Goal: Task Accomplishment & Management: Use online tool/utility

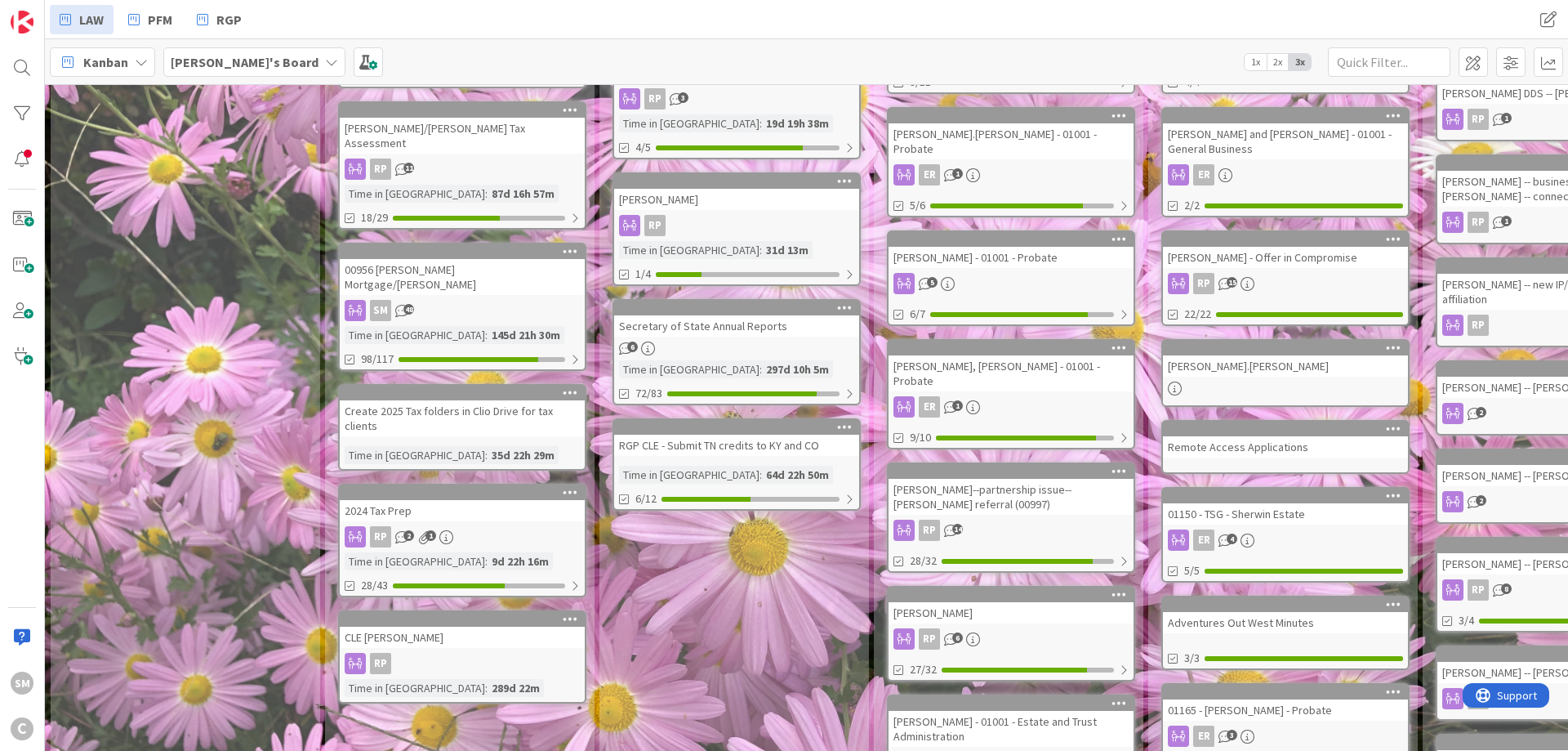
scroll to position [294, 0]
click at [162, 19] on span "PFM" at bounding box center [160, 20] width 25 height 20
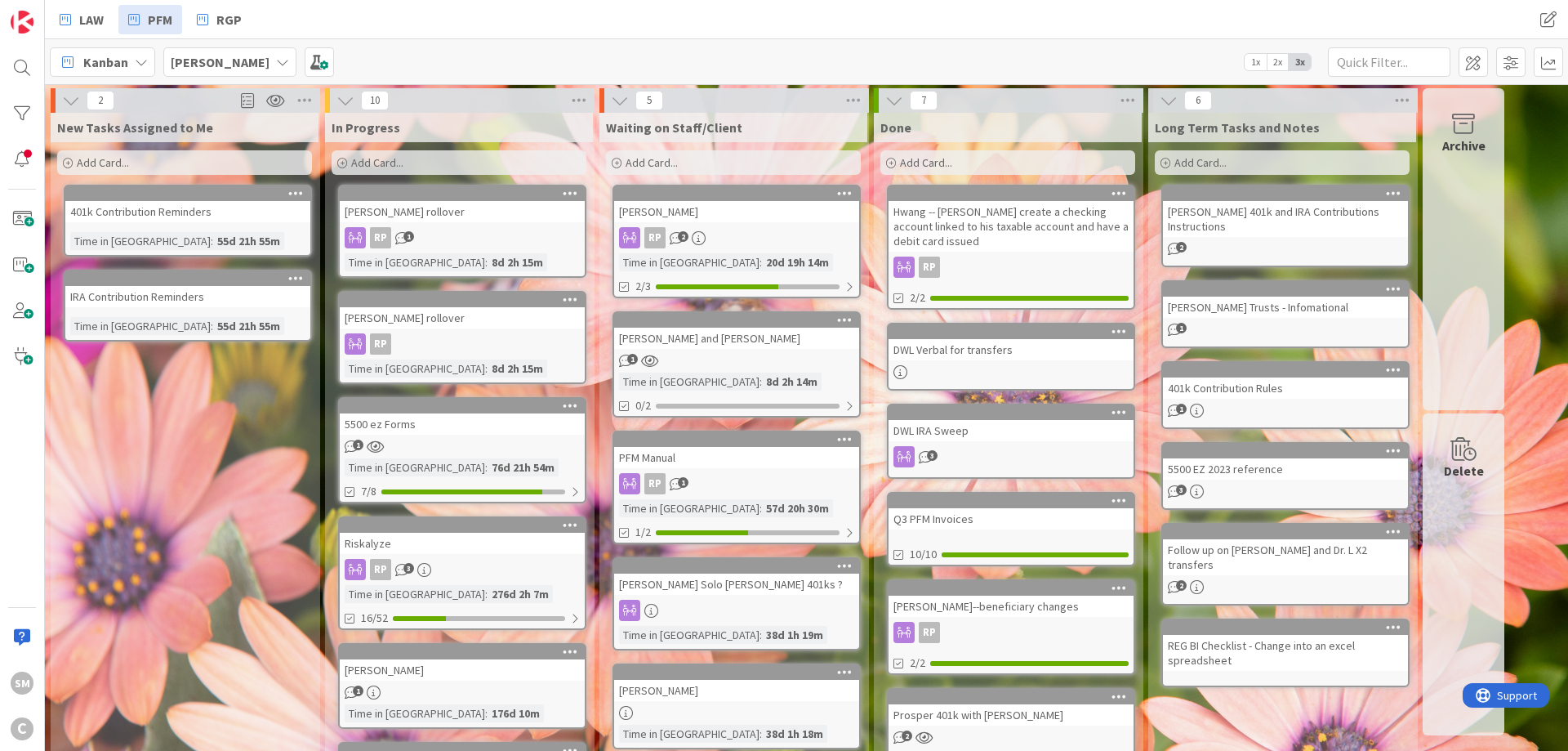
click at [440, 451] on div "1" at bounding box center [463, 447] width 245 height 14
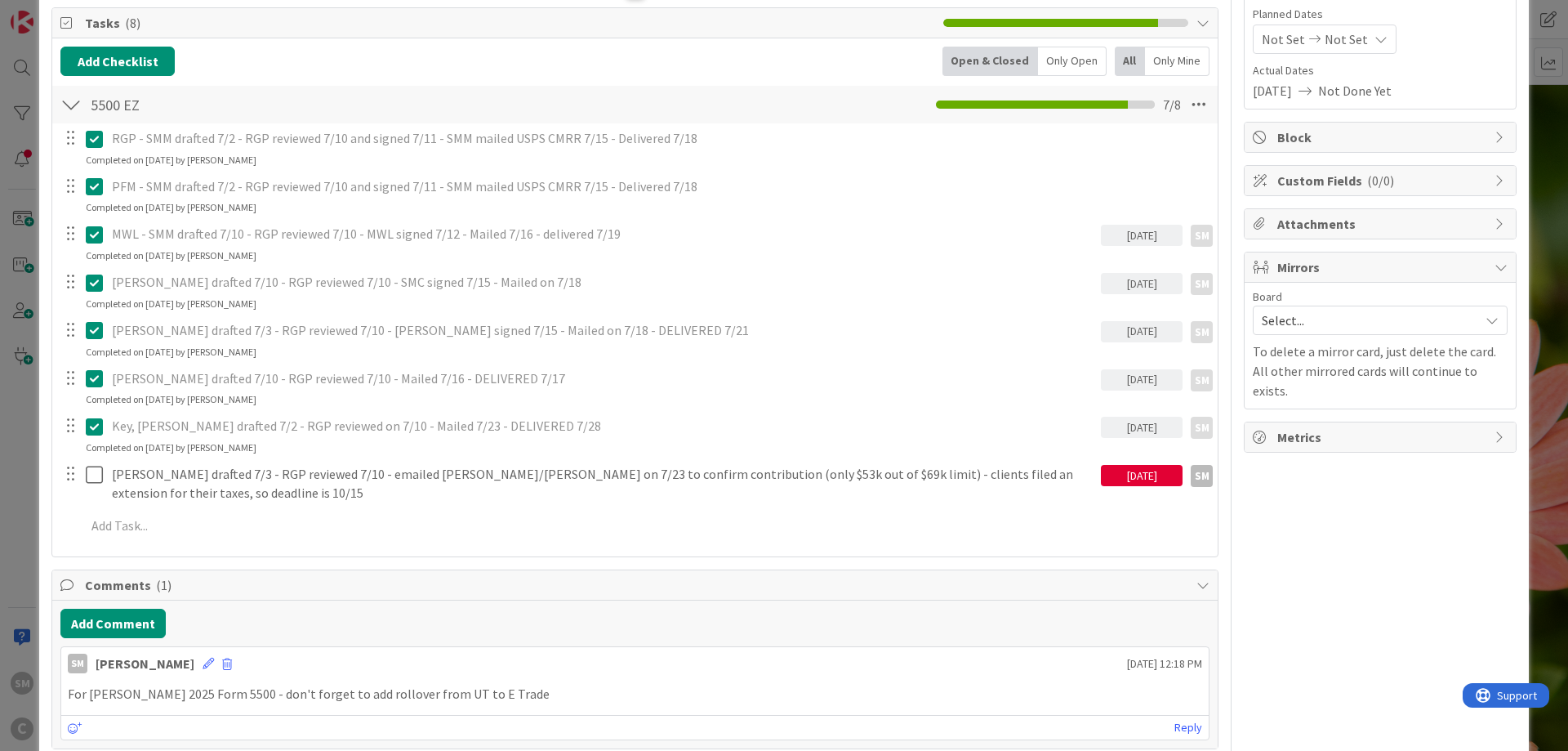
scroll to position [196, 0]
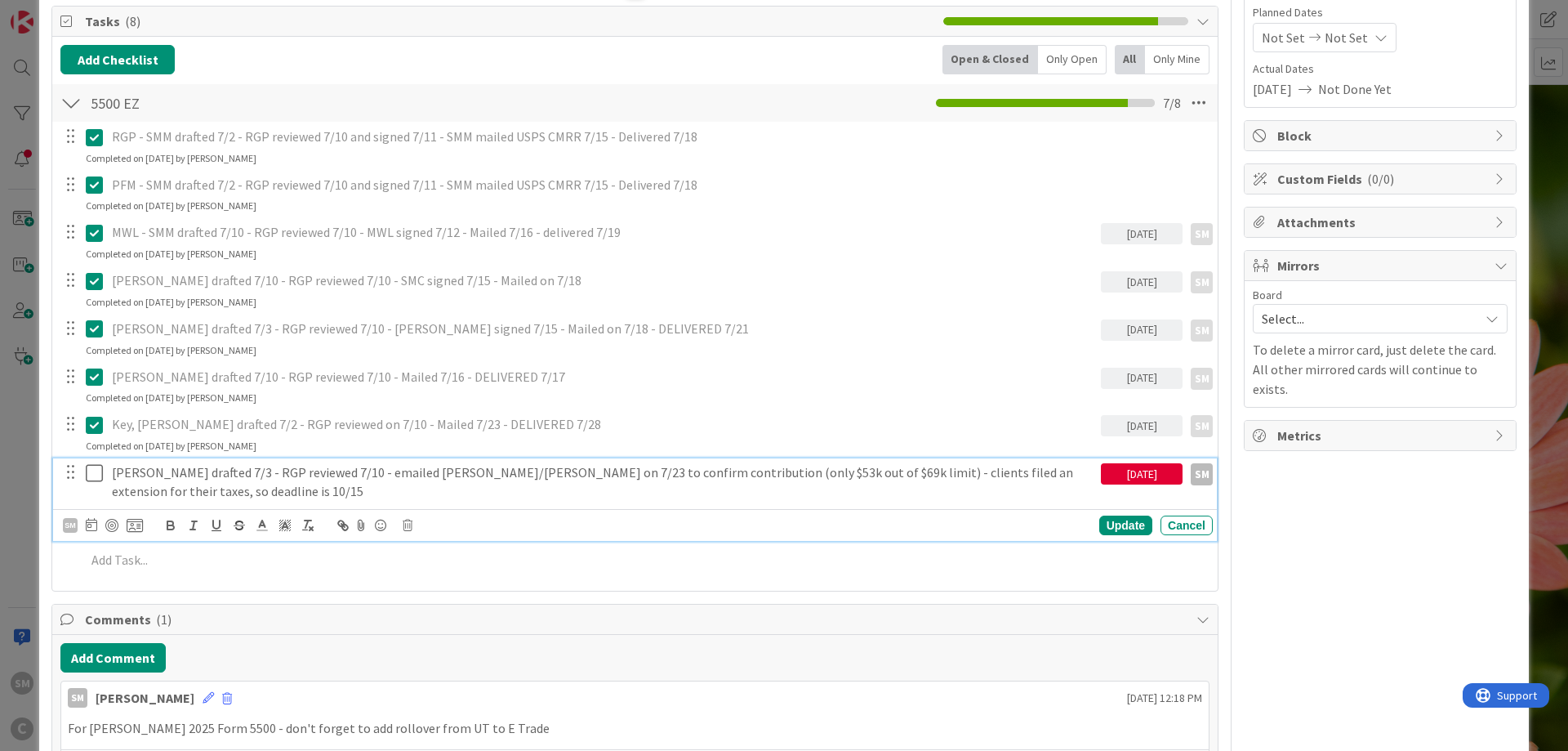
click at [181, 476] on p "[PERSON_NAME] drafted 7/3 - RGP reviewed 7/10 - emailed [PERSON_NAME]/[PERSON_N…" at bounding box center [603, 481] width 982 height 37
click at [256, 471] on p "[PERSON_NAME] drafted 7/3 - RGP reviewed 7/10 - emailed [PERSON_NAME]/[PERSON_N…" at bounding box center [603, 481] width 982 height 37
click at [1144, 467] on div "[DATE]" at bounding box center [1142, 474] width 82 height 21
click at [1337, 526] on div "Move forward to switch to the next month." at bounding box center [1326, 522] width 31 height 27
click at [1167, 645] on td "15" at bounding box center [1167, 643] width 31 height 31
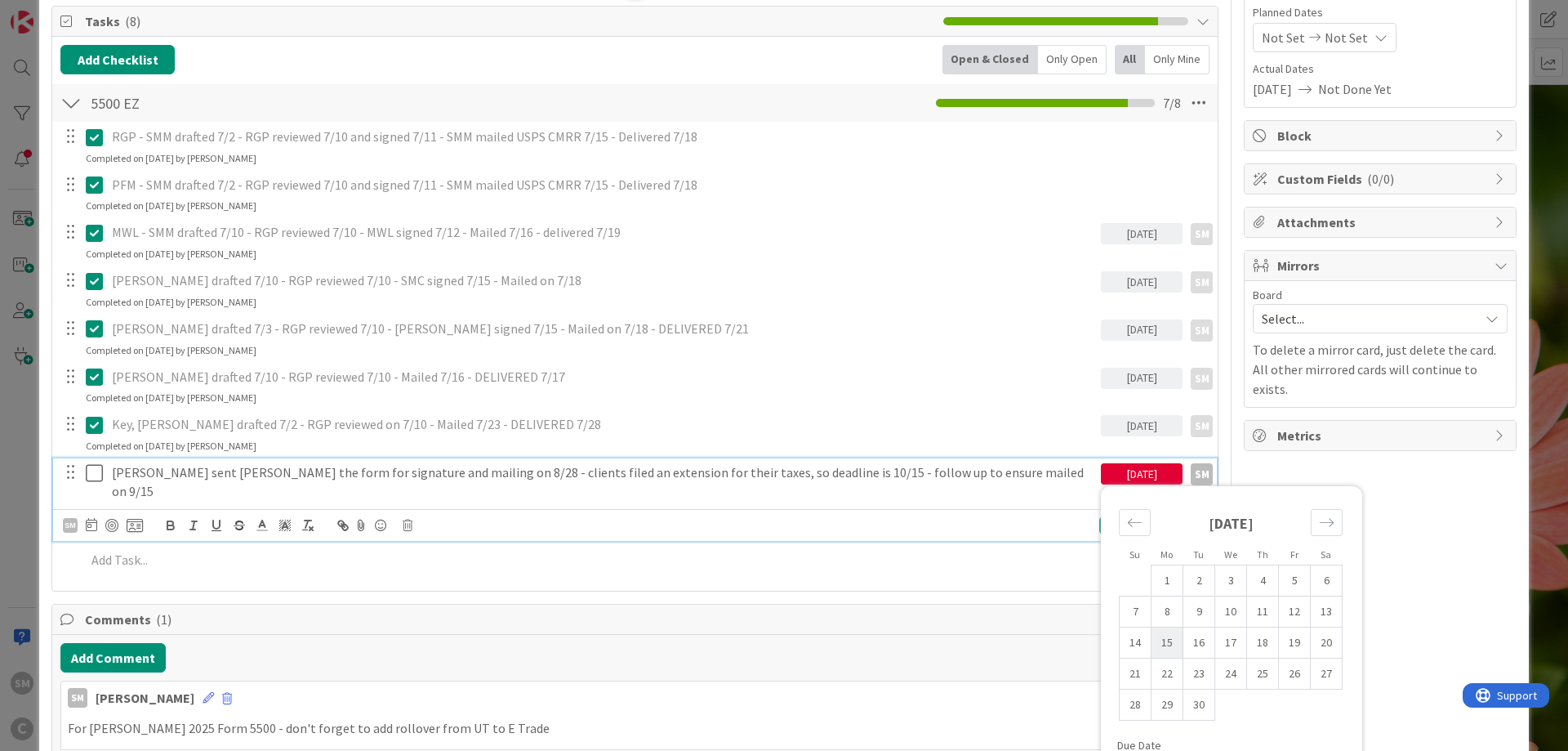
type input "[DATE]"
click at [1474, 512] on div "Owner SM default Dates Planned Dates Not Set Not Set Actual Dates [DATE] Not Do…" at bounding box center [1380, 624] width 273 height 1514
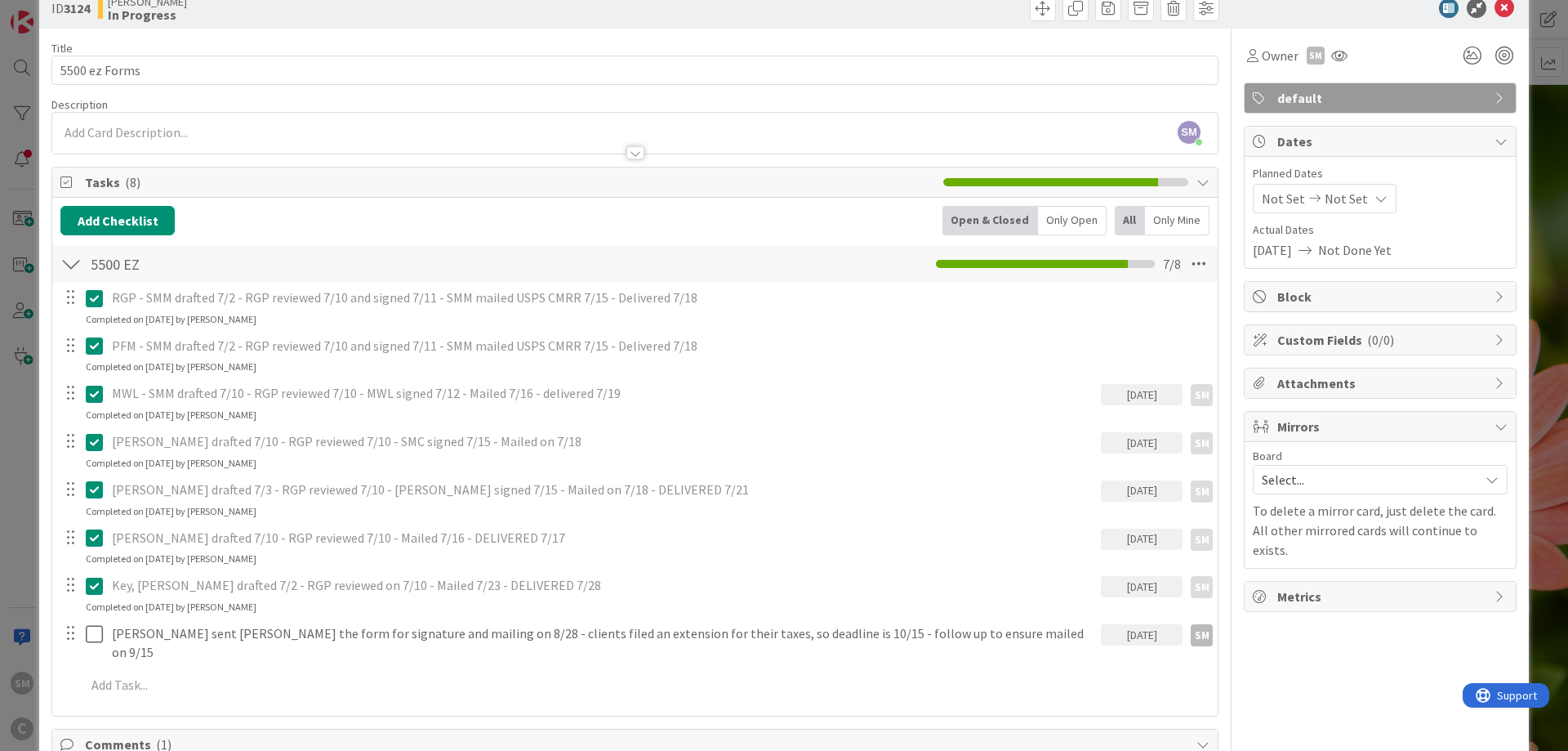
scroll to position [0, 0]
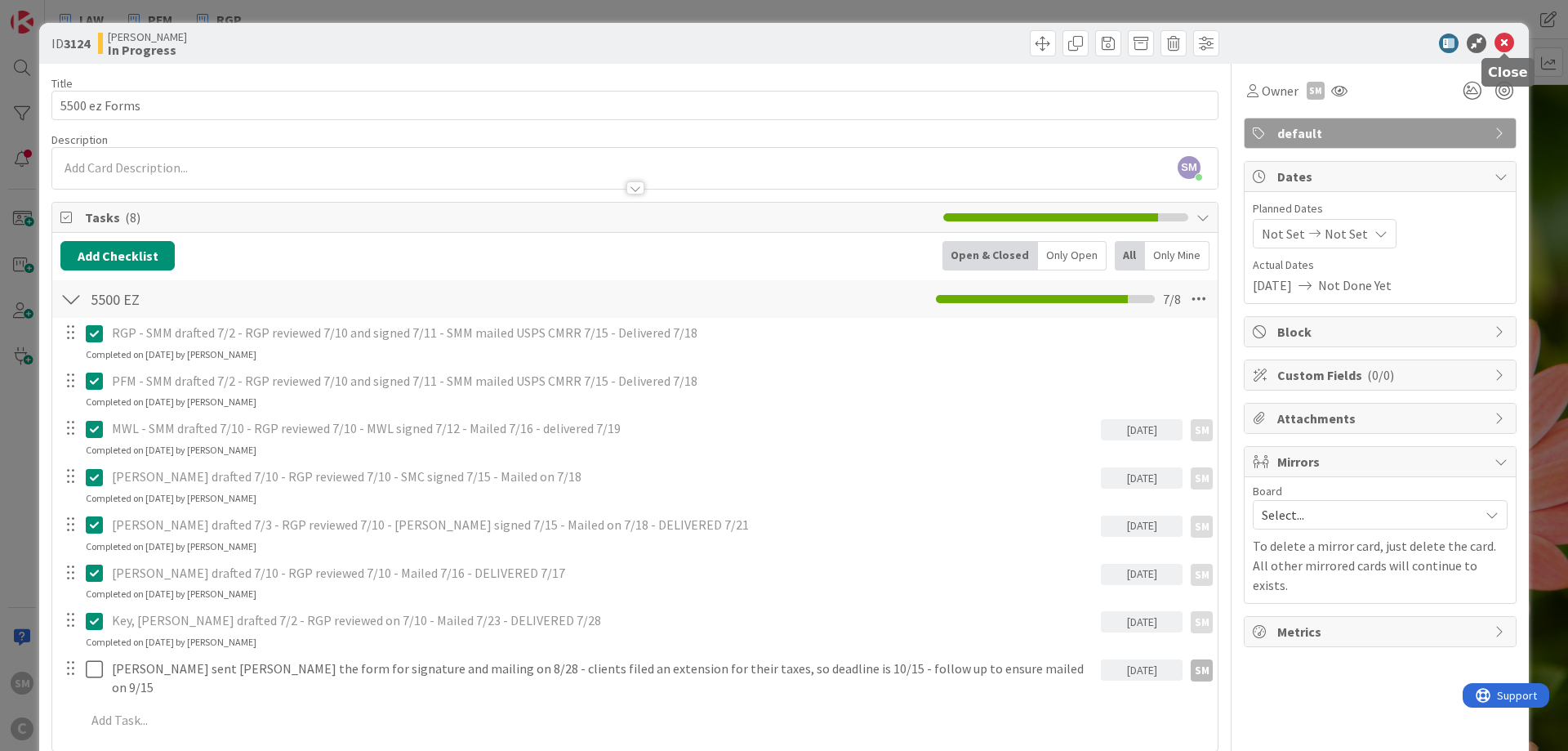
click at [1510, 37] on icon at bounding box center [1503, 43] width 20 height 20
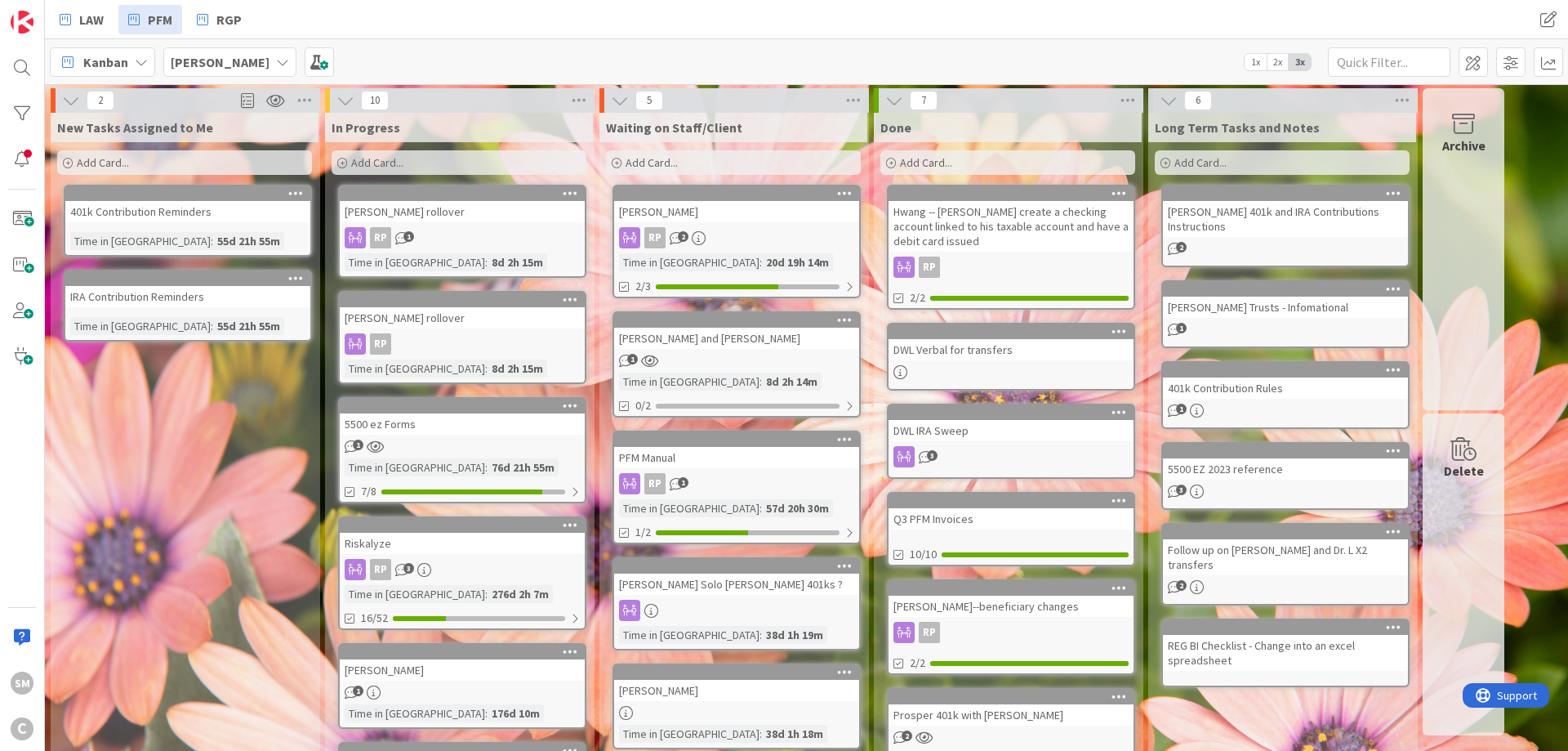
click at [205, 481] on div "New Tasks Assigned to Me Add Card... 401k Contribution Reminders Time in Column…" at bounding box center [185, 709] width 268 height 1192
click at [231, 405] on div "New Tasks Assigned to Me Add Card... 401k Contribution Reminders Time in Column…" at bounding box center [185, 709] width 268 height 1192
click at [85, 10] on span "LAW" at bounding box center [91, 20] width 25 height 20
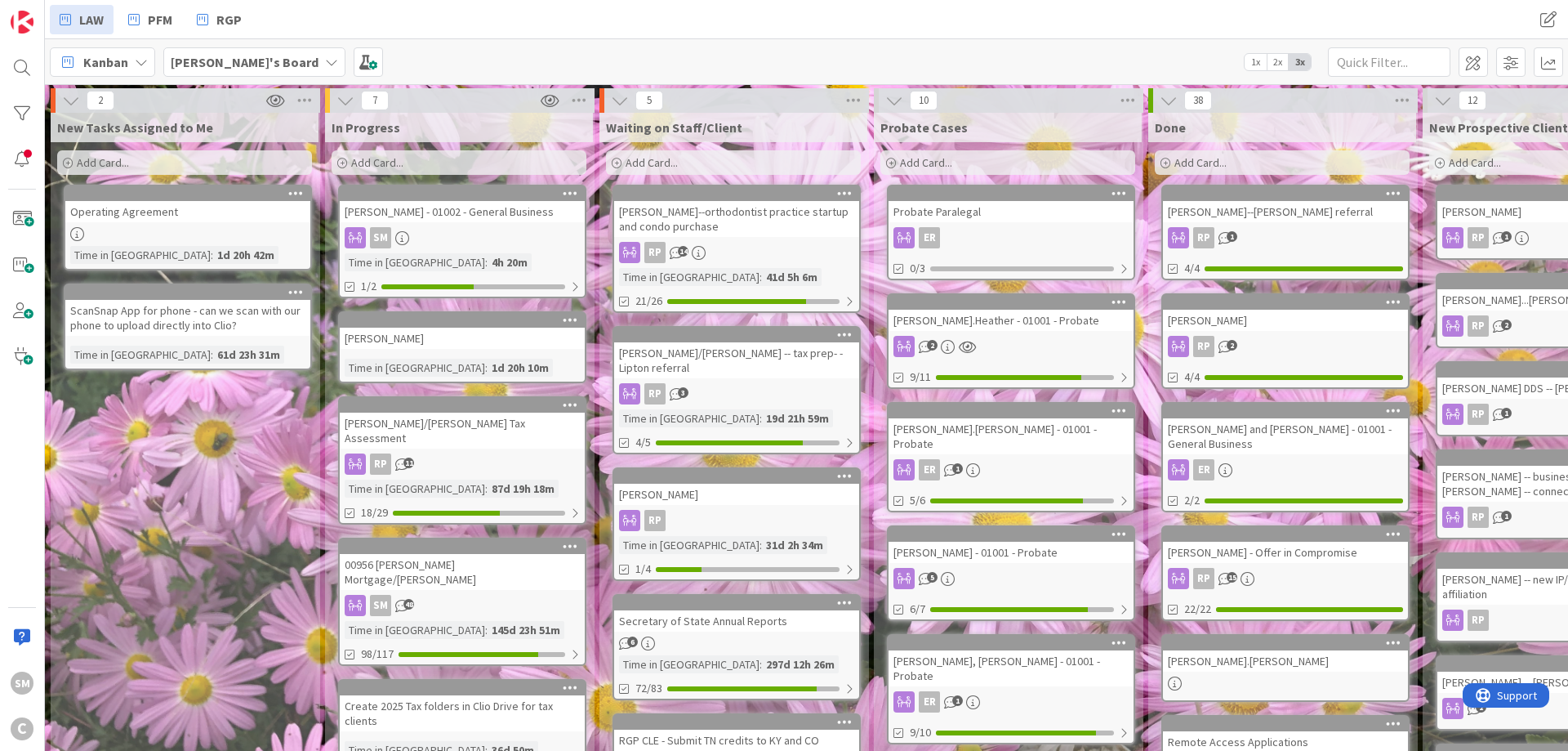
click at [426, 333] on div "[PERSON_NAME]" at bounding box center [463, 338] width 245 height 21
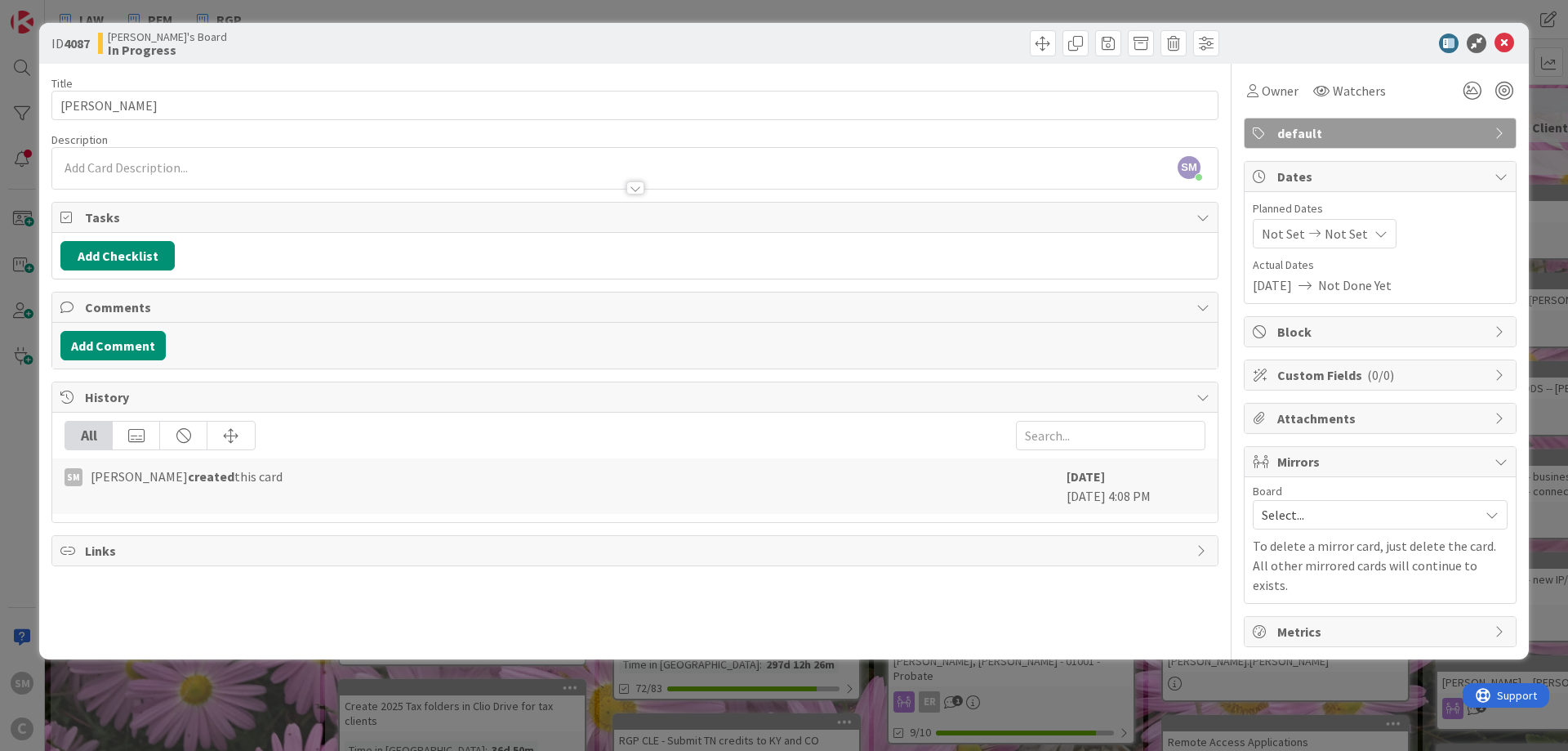
click at [1403, 523] on span "Select..." at bounding box center [1366, 515] width 209 height 23
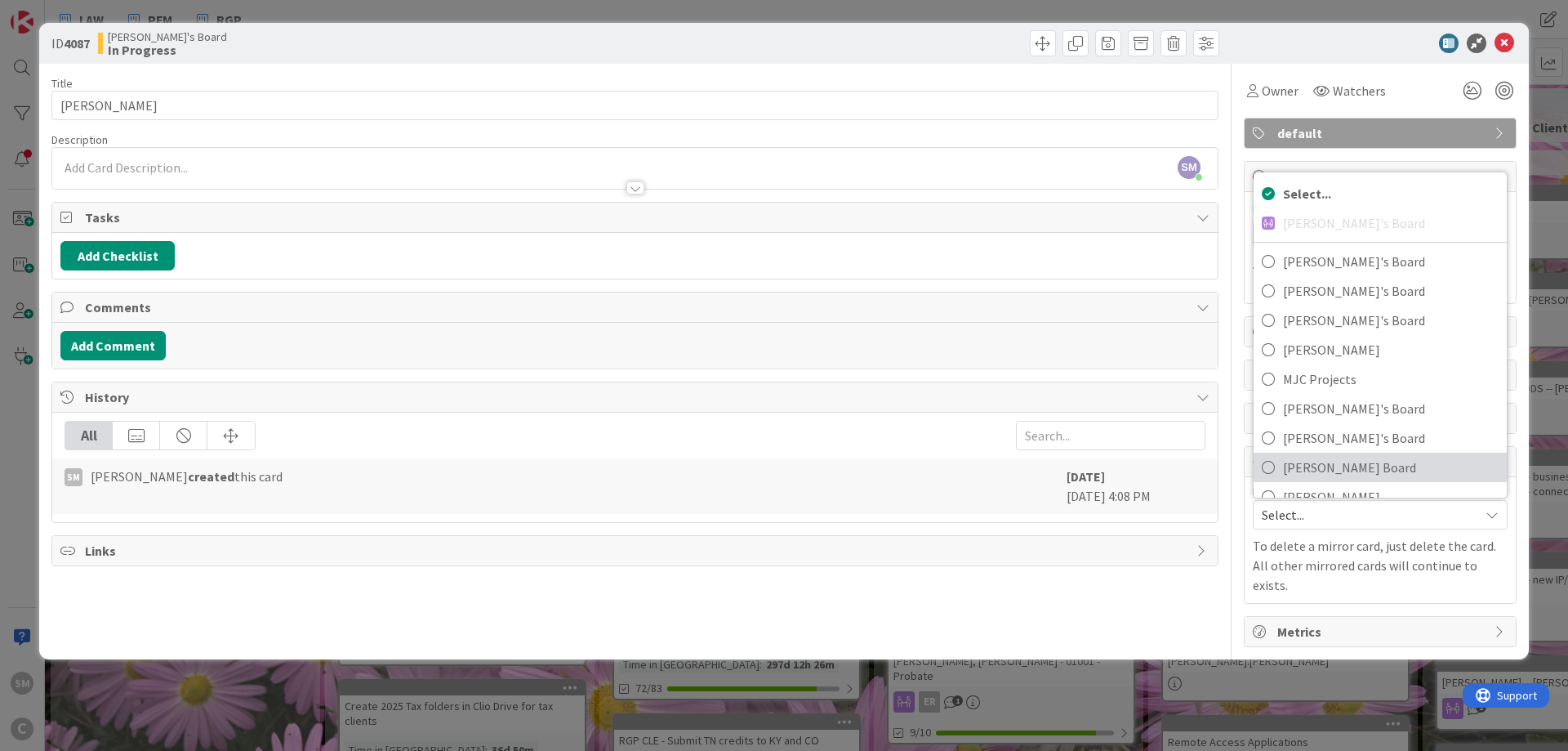
click at [1359, 466] on span "[PERSON_NAME] Board" at bounding box center [1391, 467] width 216 height 25
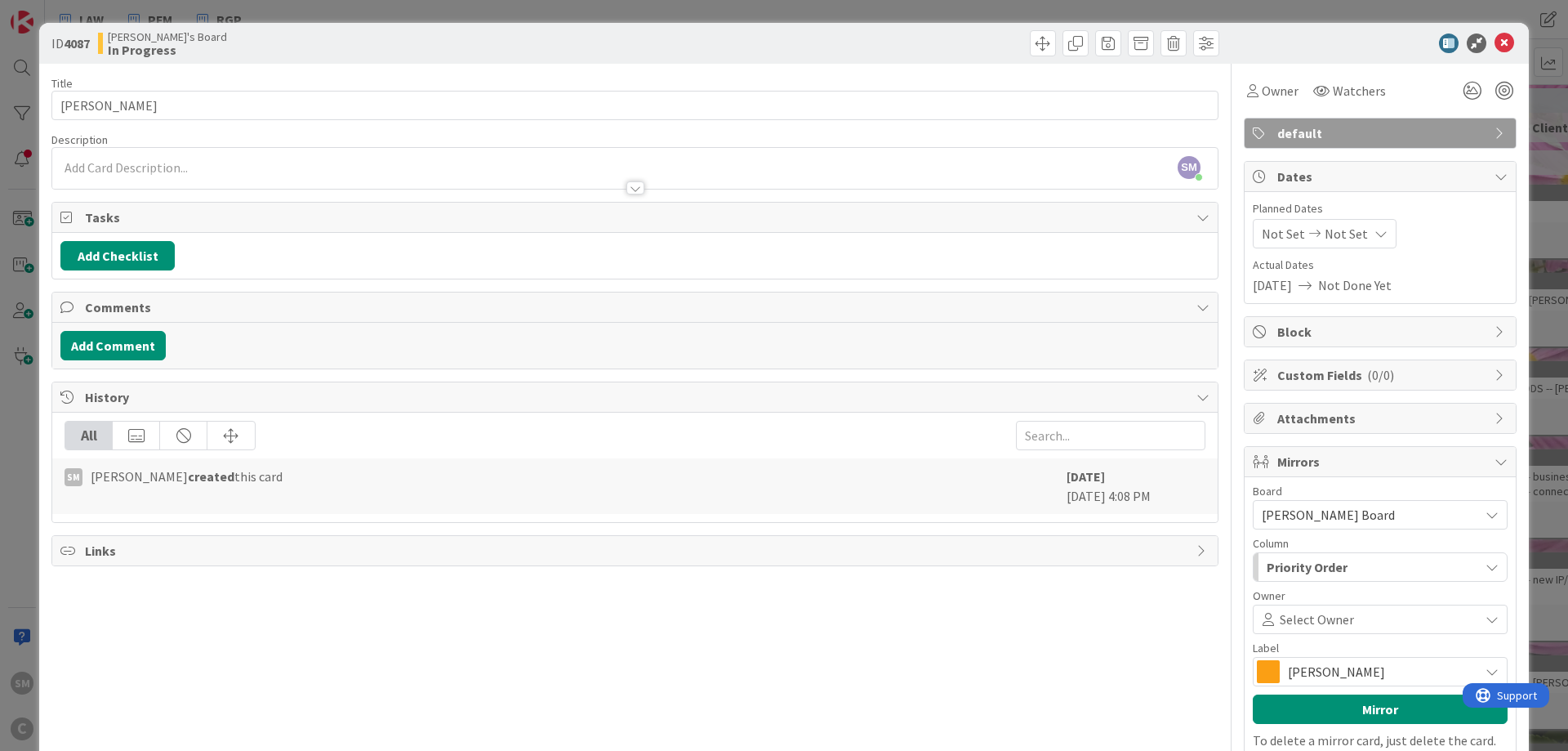
scroll to position [98, 0]
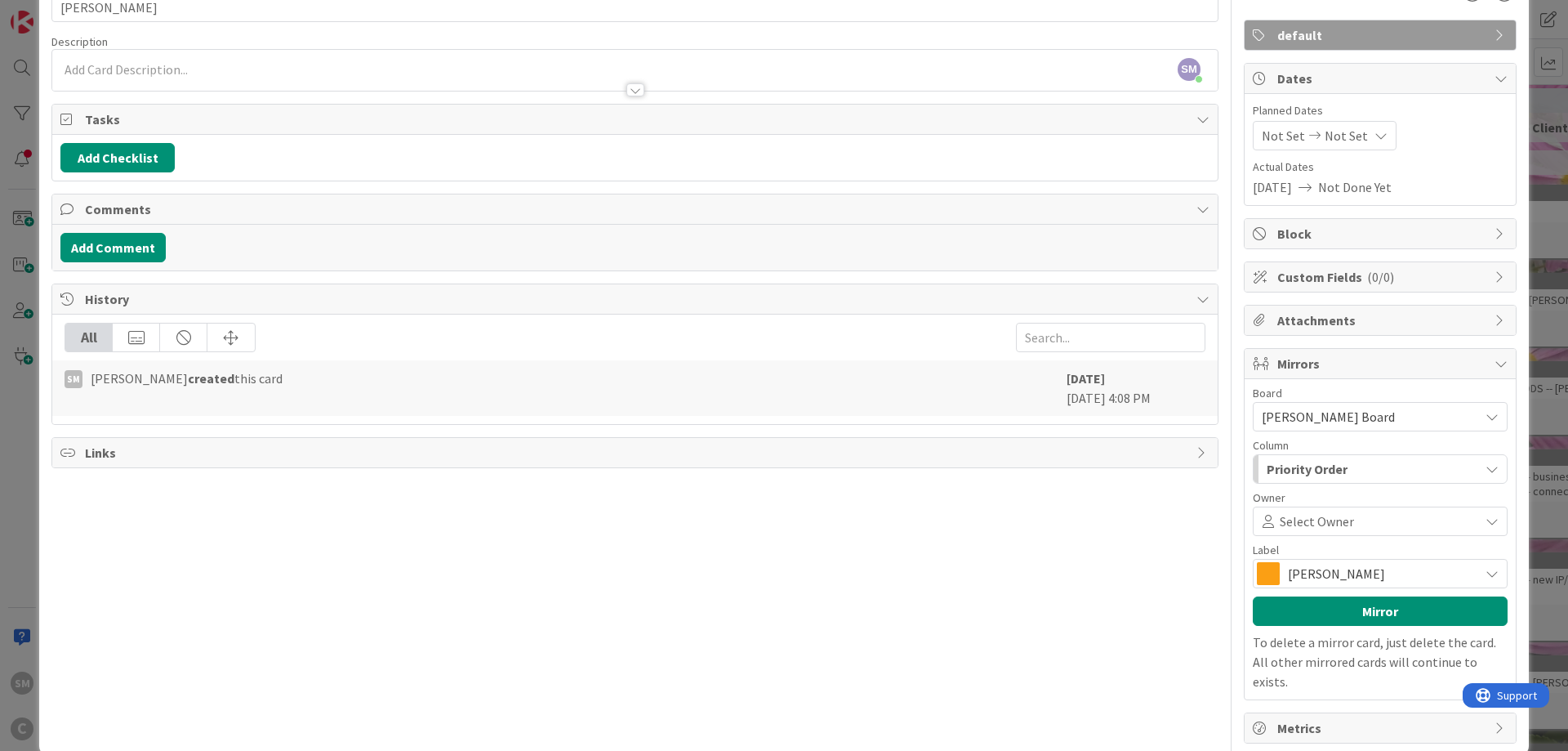
click at [1406, 567] on span "[PERSON_NAME]" at bounding box center [1378, 573] width 183 height 23
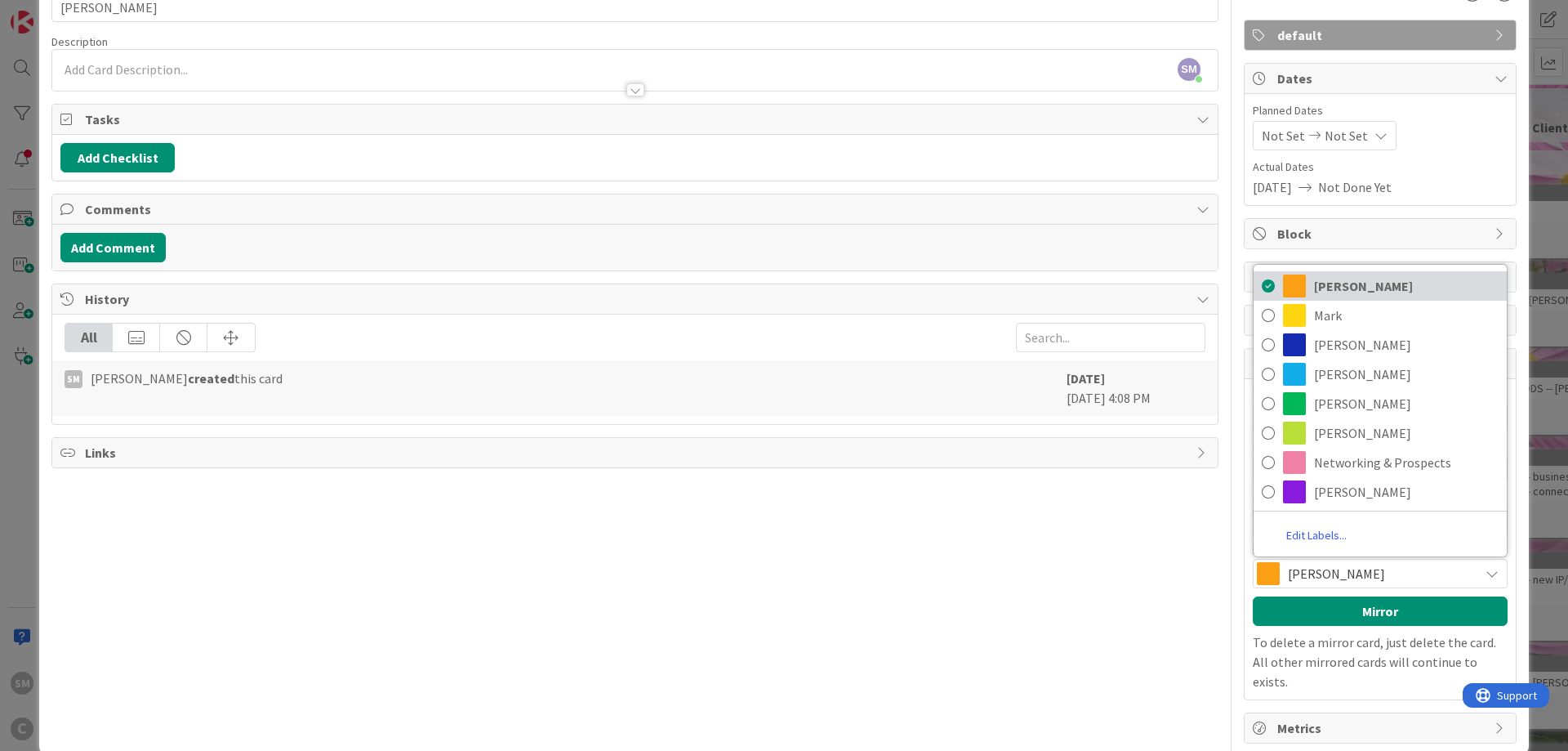
scroll to position [0, 0]
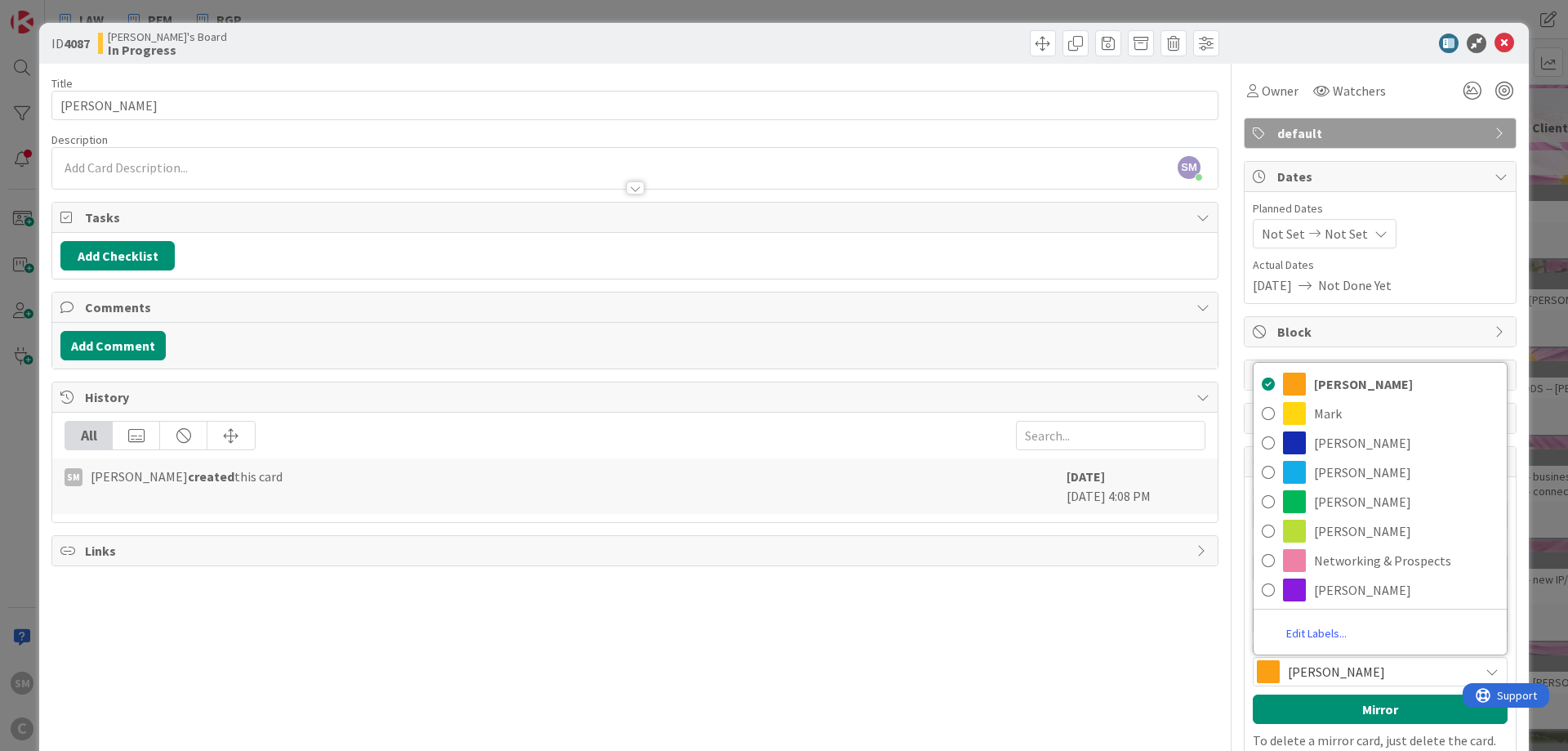
click at [977, 691] on div "Title 17 / 128 [PERSON_NAME] Description SM [PERSON_NAME] just joined Owner Wat…" at bounding box center [635, 452] width 1167 height 777
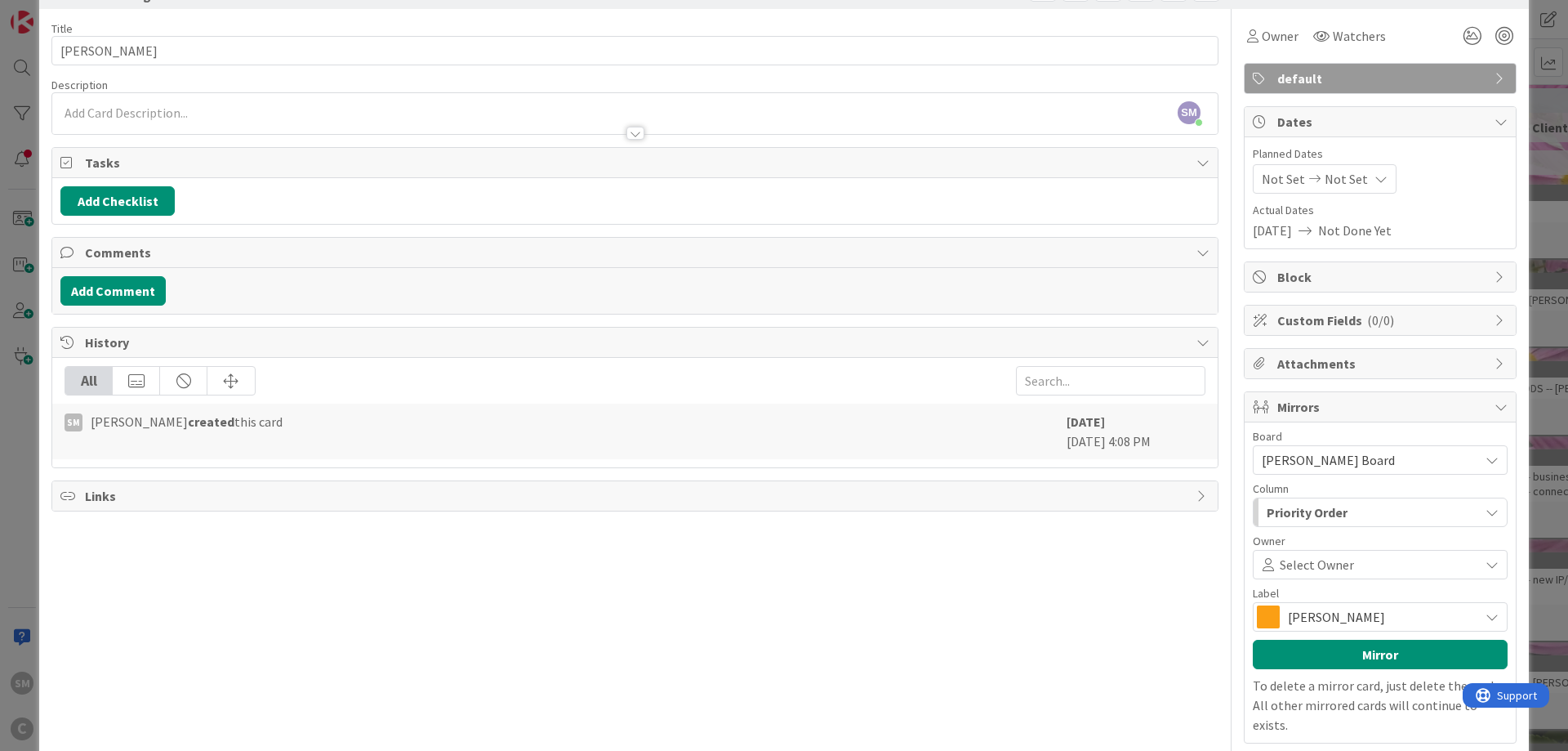
scroll to position [98, 0]
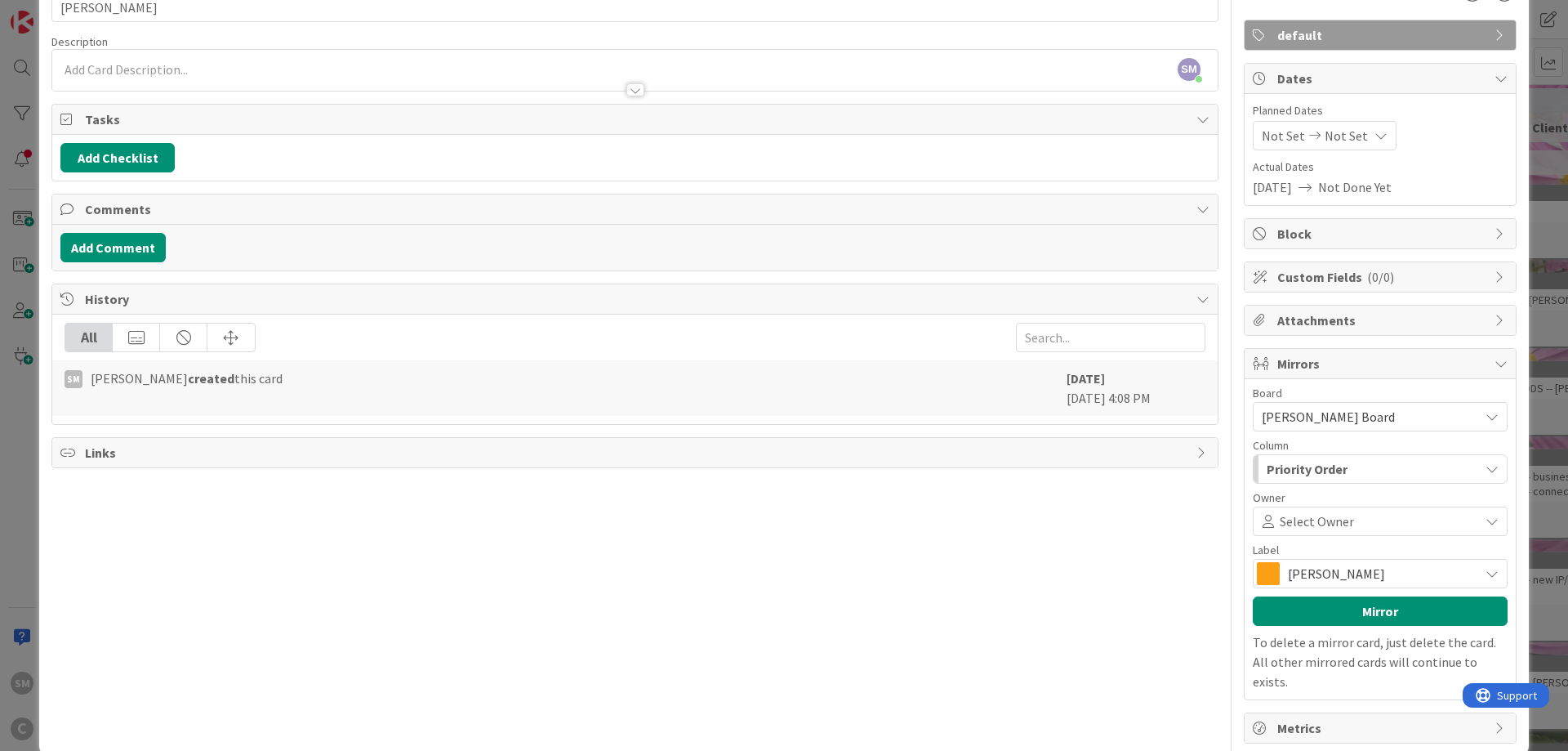
click at [1378, 468] on div "Priority Order" at bounding box center [1371, 469] width 216 height 26
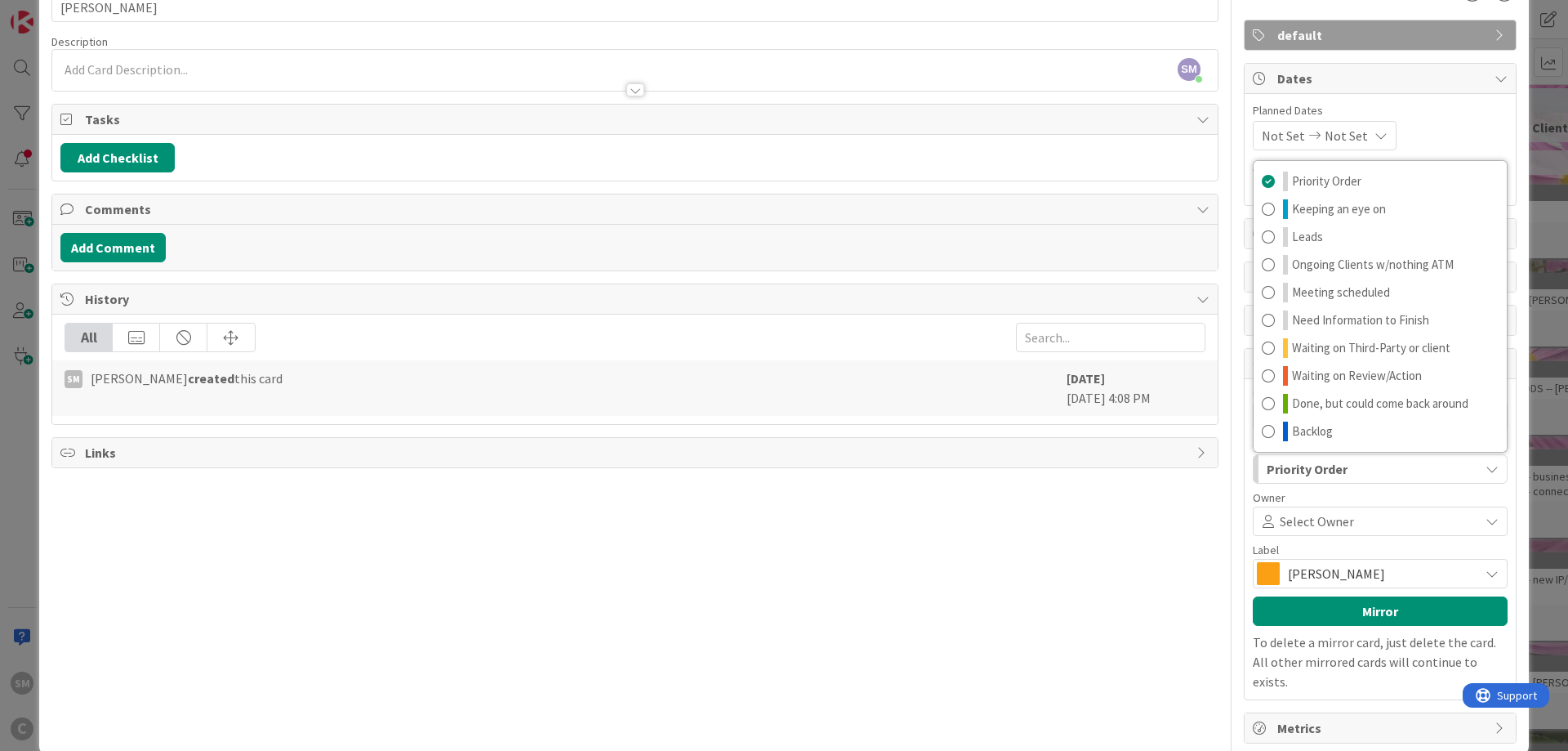
click at [973, 620] on div "Title 17 / 128 [PERSON_NAME] Description SM [PERSON_NAME] just joined Owner Wat…" at bounding box center [635, 355] width 1167 height 777
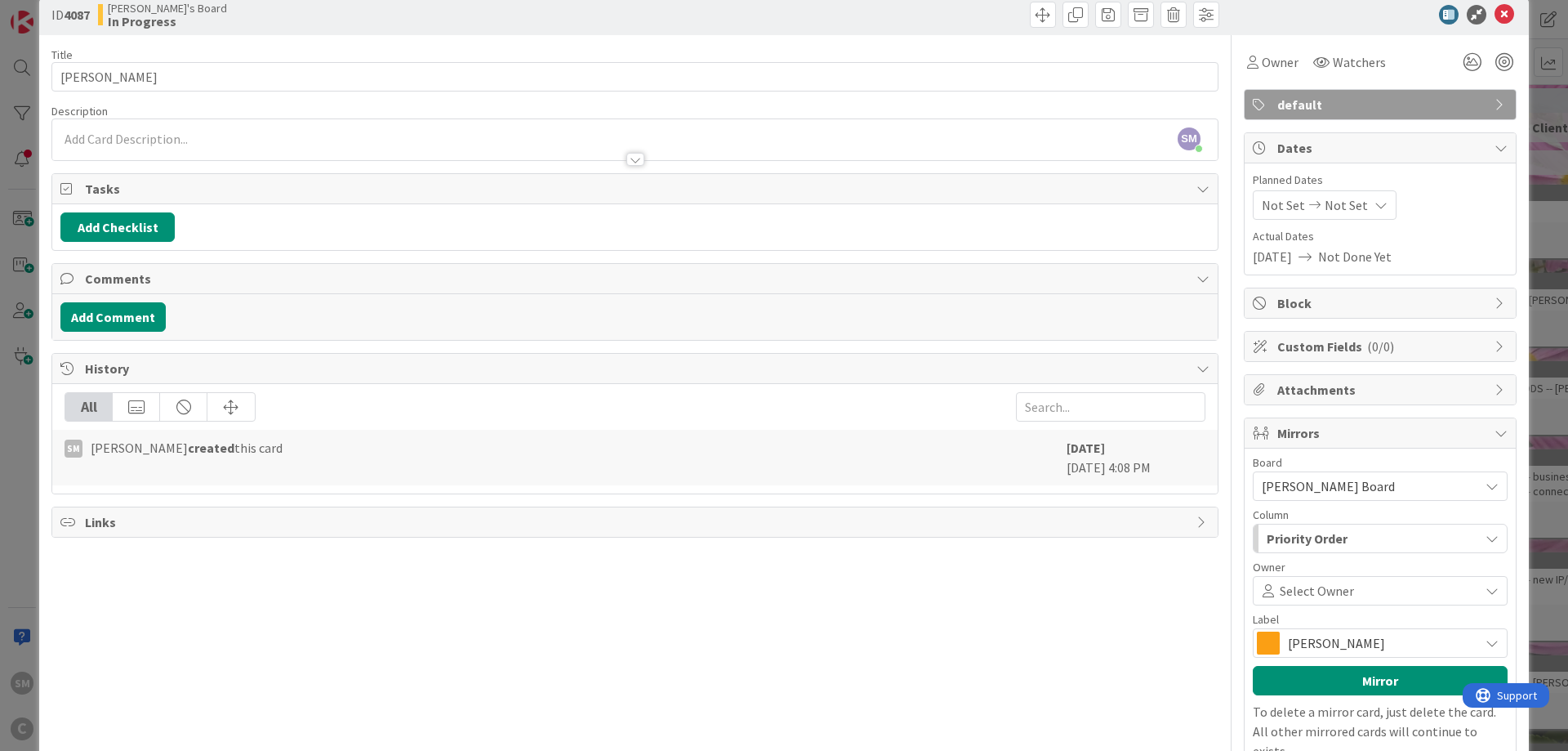
scroll to position [0, 0]
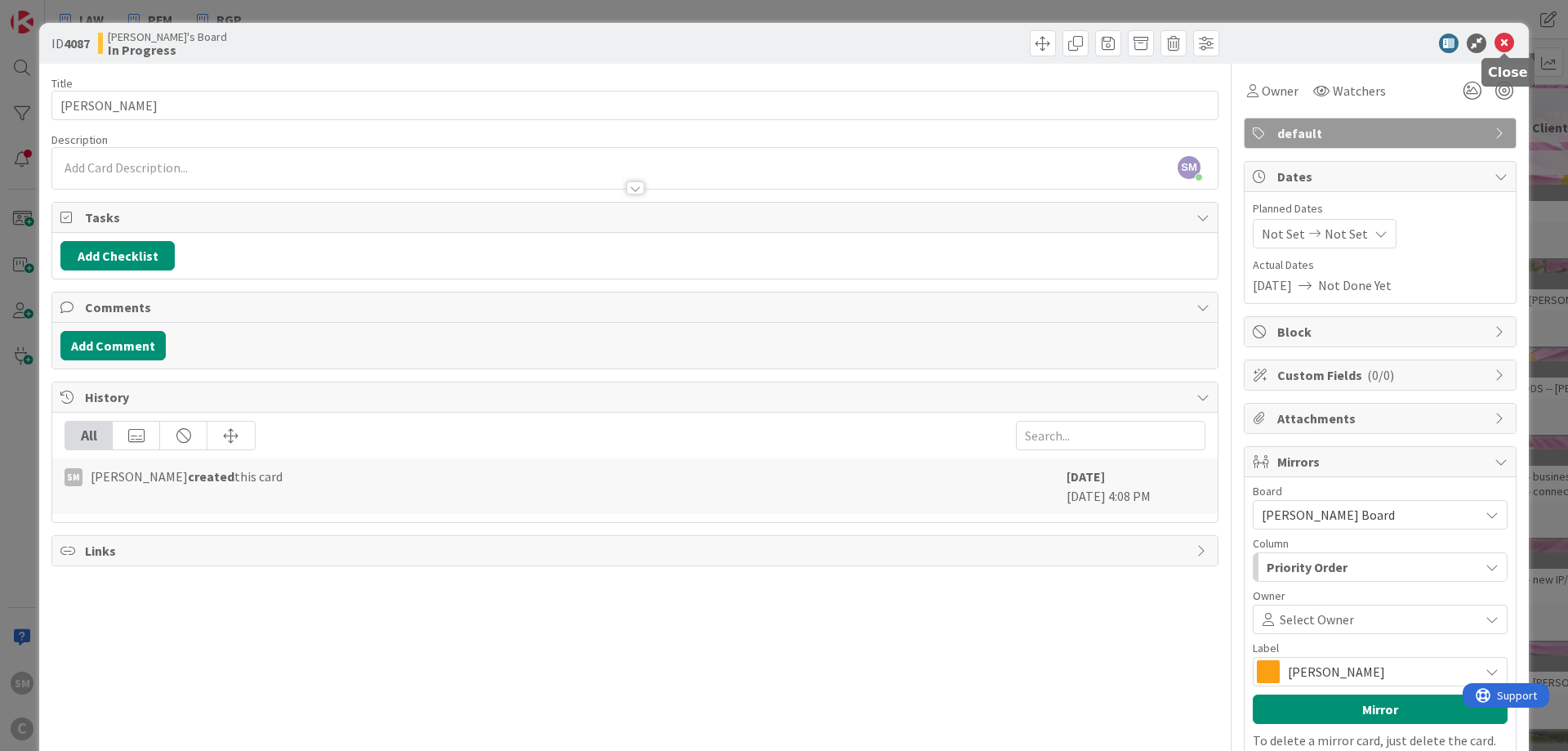
click at [1503, 41] on icon at bounding box center [1503, 43] width 20 height 20
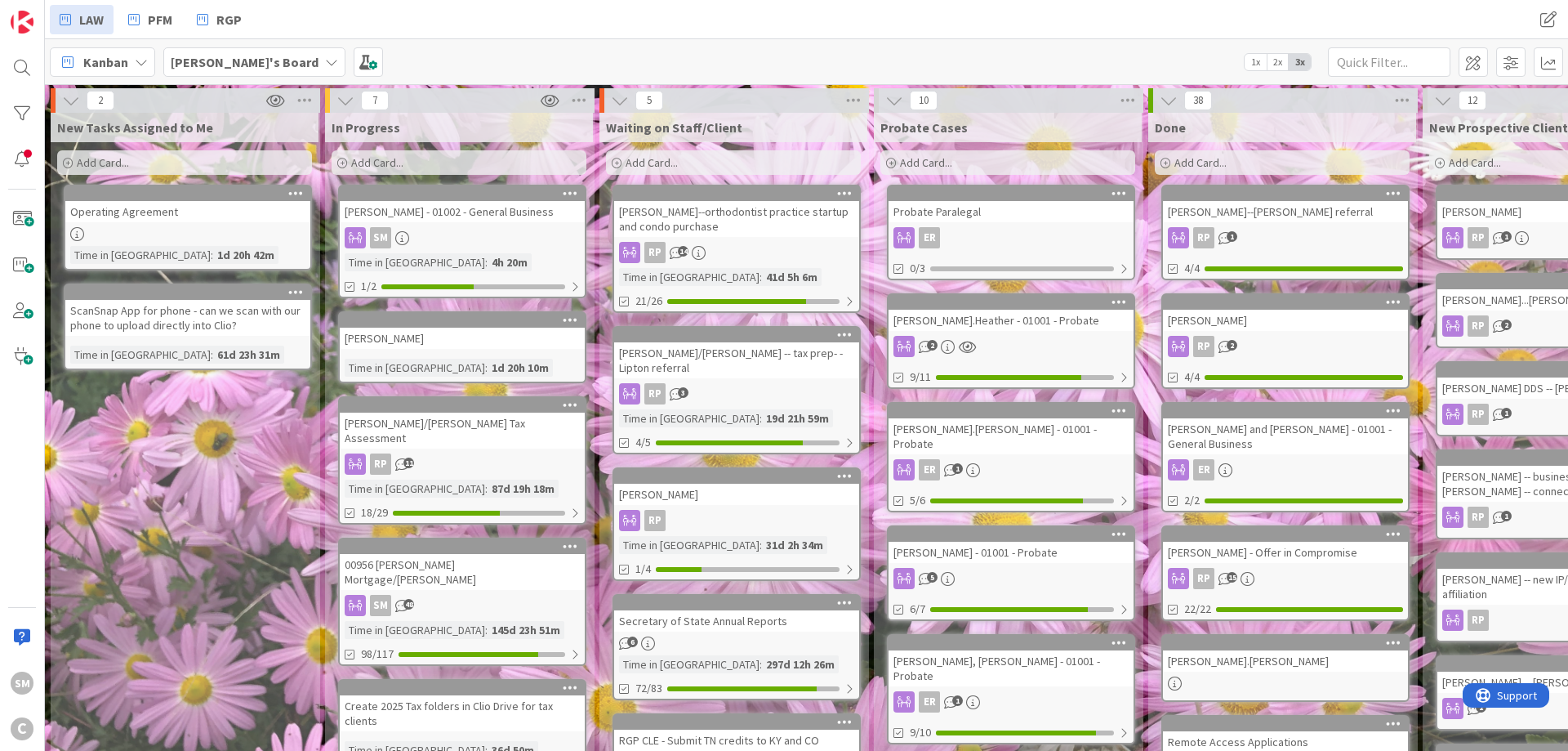
click at [297, 25] on div "LAW PFM RGP" at bounding box center [467, 20] width 834 height 30
click at [216, 52] on span "[PERSON_NAME]'s Board" at bounding box center [245, 61] width 148 height 20
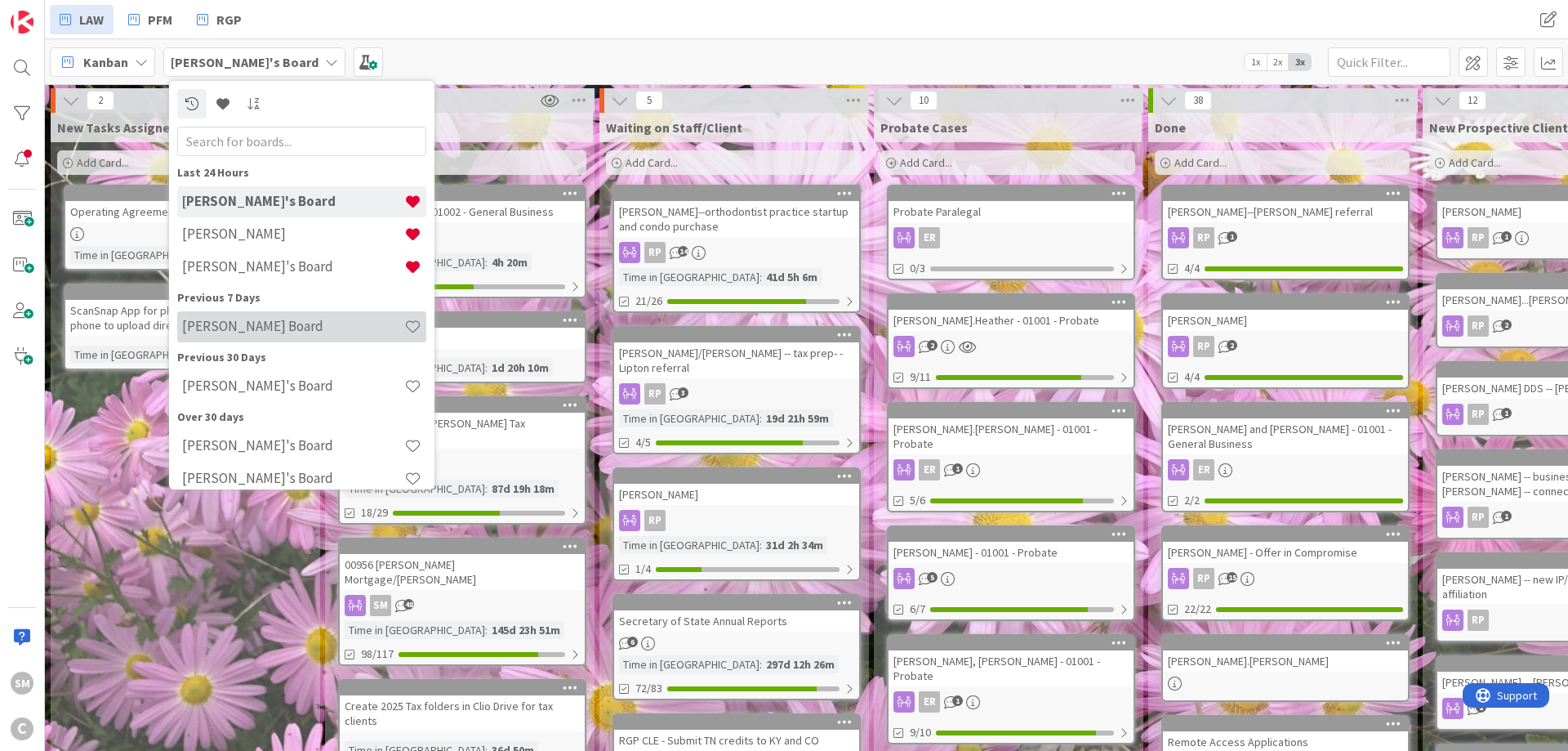
click at [252, 332] on h4 "[PERSON_NAME] Board" at bounding box center [293, 326] width 222 height 16
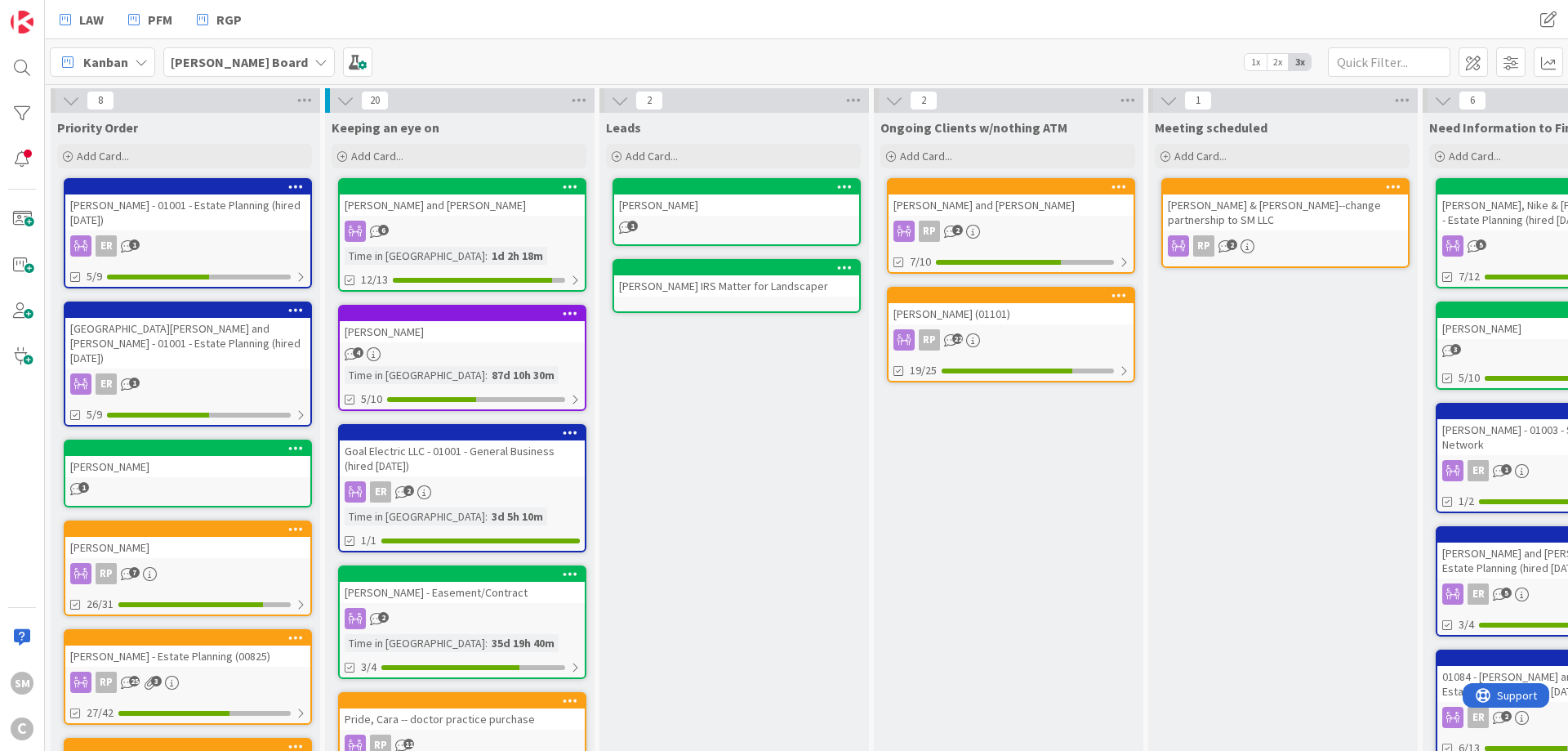
click at [1435, 57] on input "text" at bounding box center [1389, 62] width 122 height 30
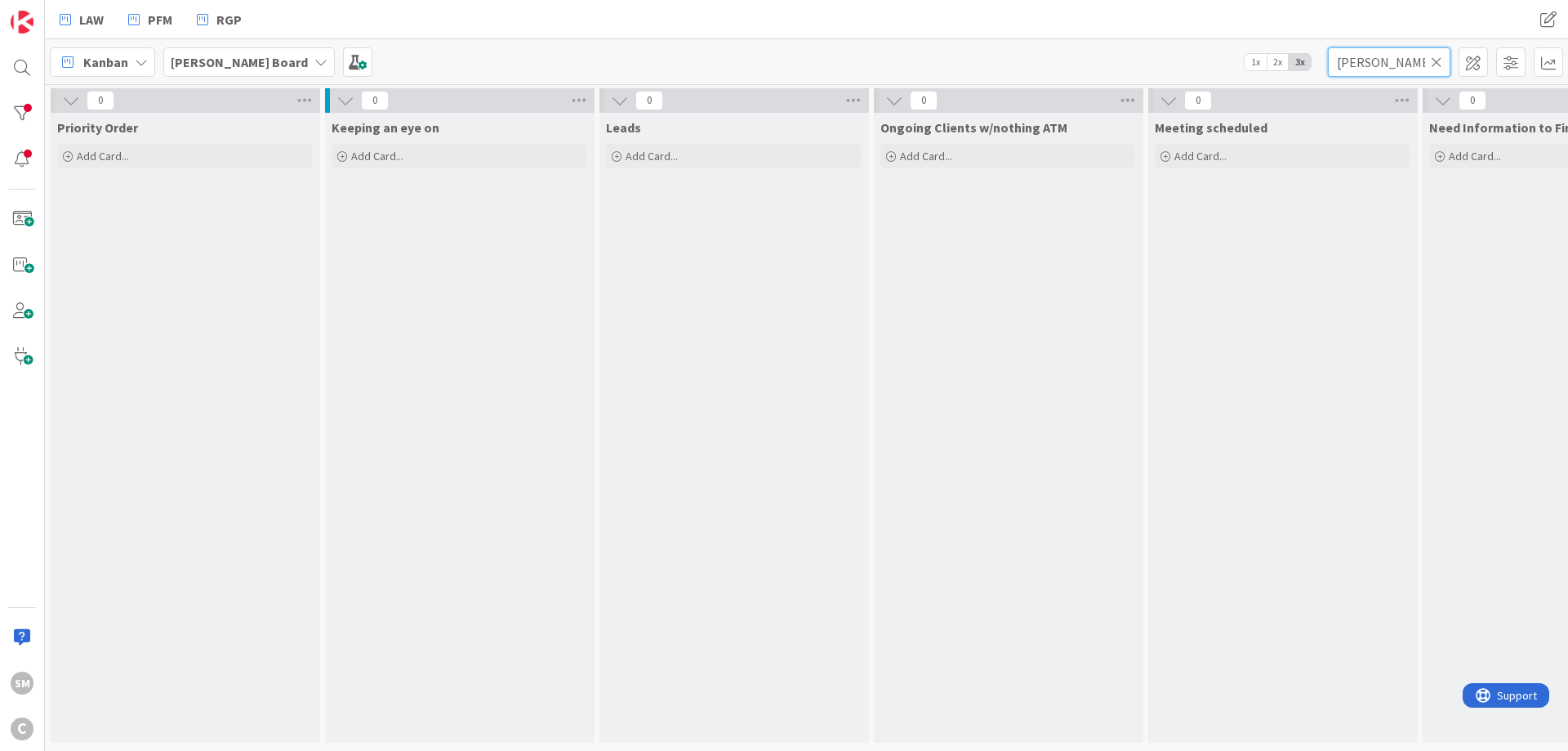
type input "[PERSON_NAME]"
drag, startPoint x: 1082, startPoint y: 296, endPoint x: 912, endPoint y: 308, distance: 170.4
click at [1440, 59] on icon at bounding box center [1436, 61] width 11 height 14
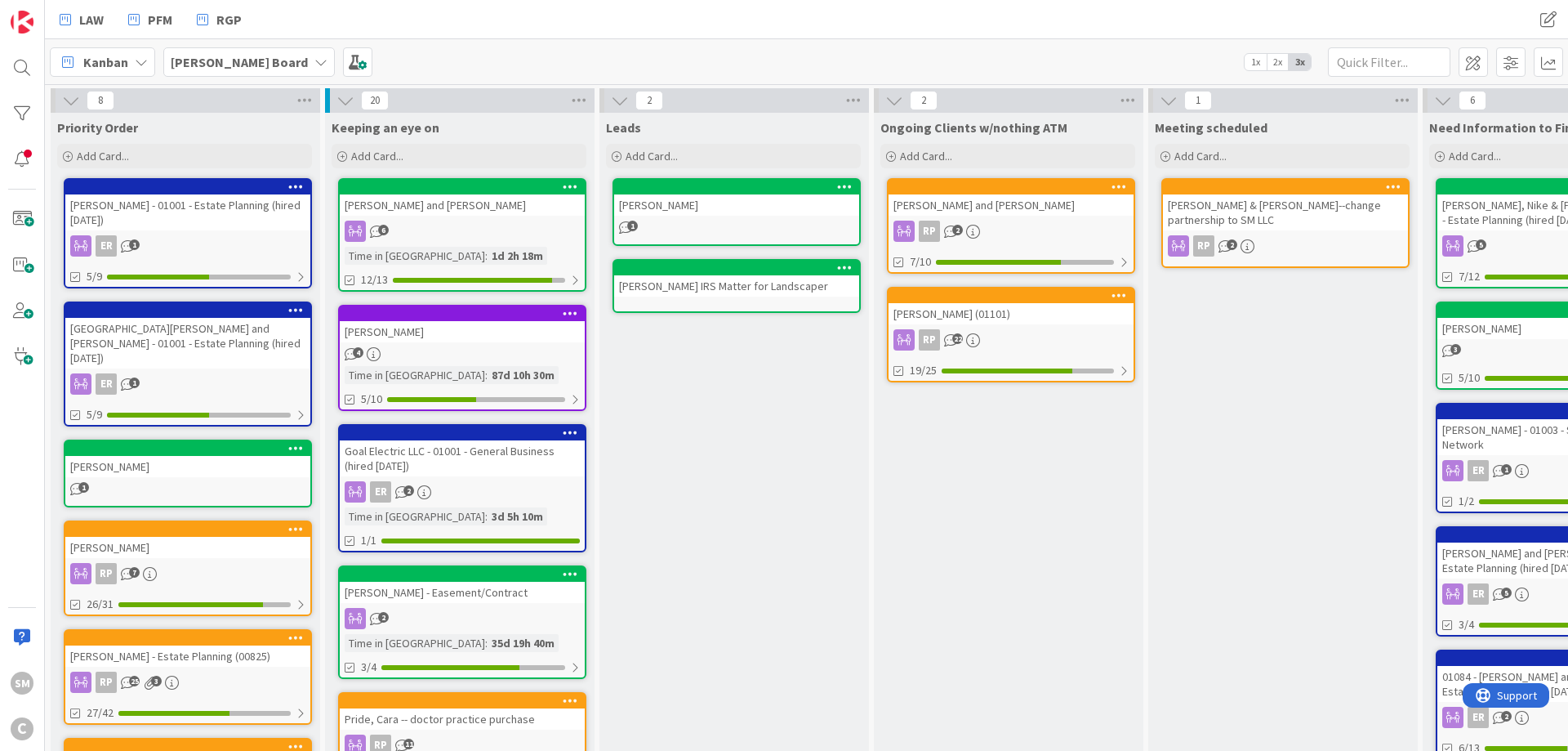
click at [91, 11] on span "LAW" at bounding box center [91, 20] width 25 height 20
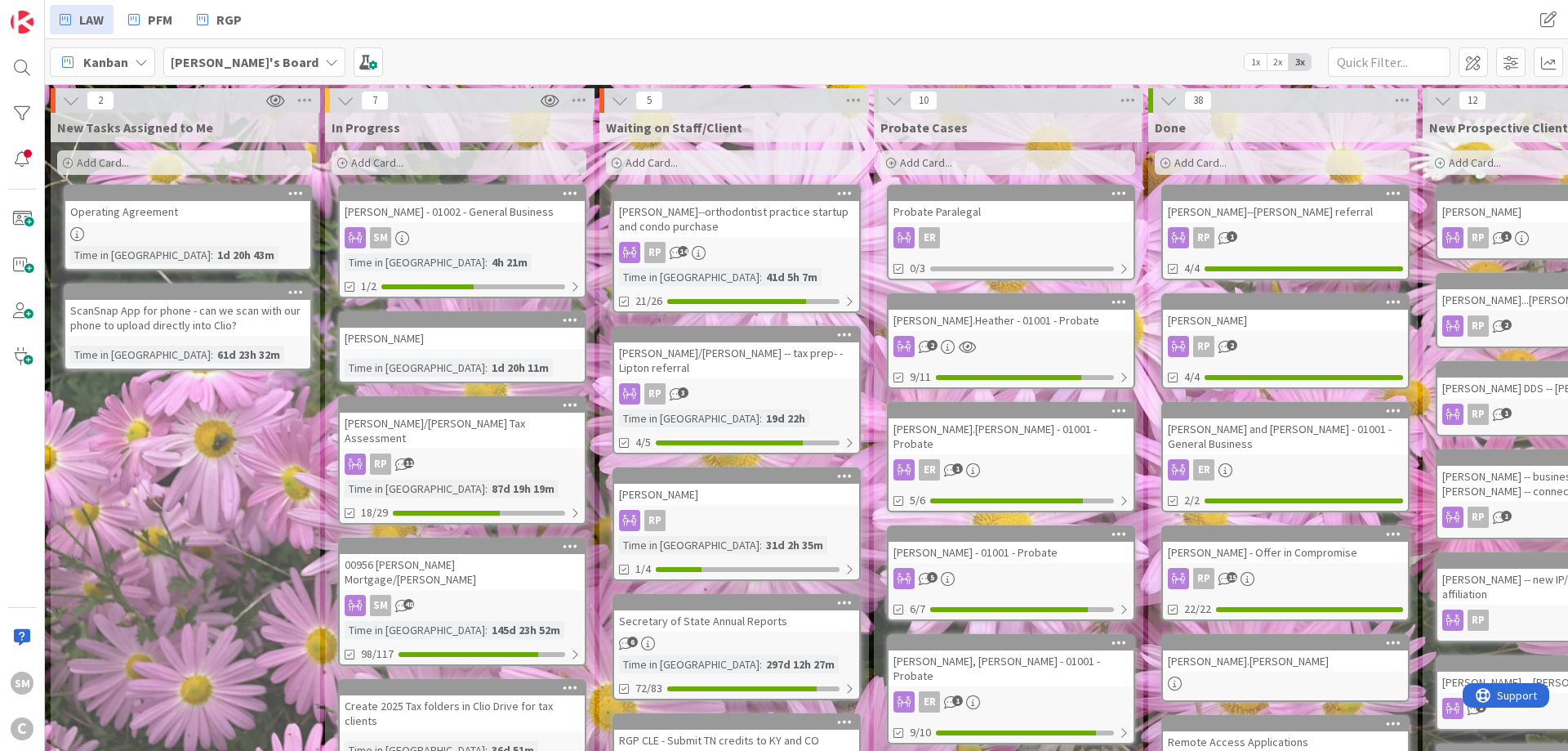
click at [448, 339] on div "[PERSON_NAME]" at bounding box center [463, 338] width 245 height 21
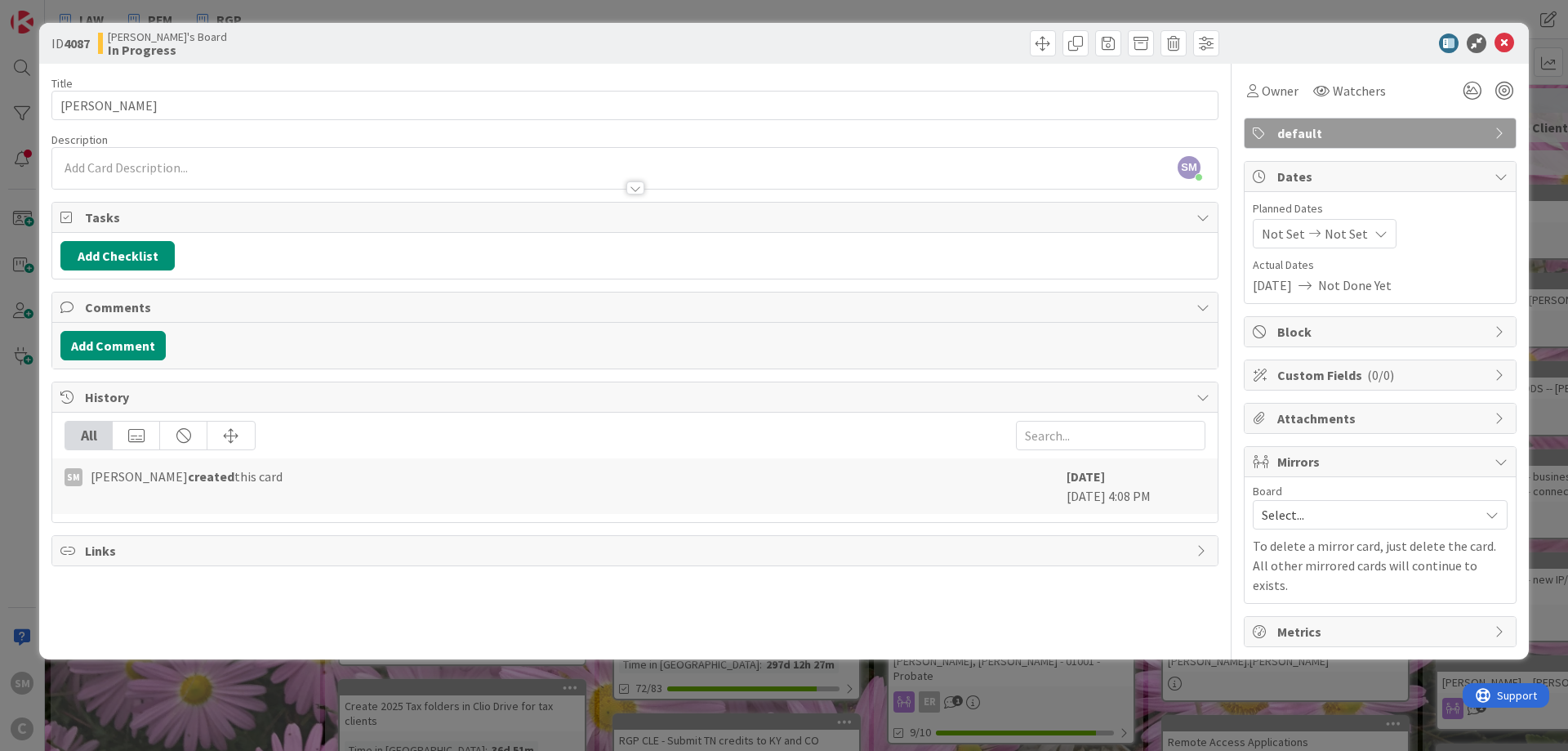
click at [1380, 518] on span "Select..." at bounding box center [1366, 515] width 209 height 23
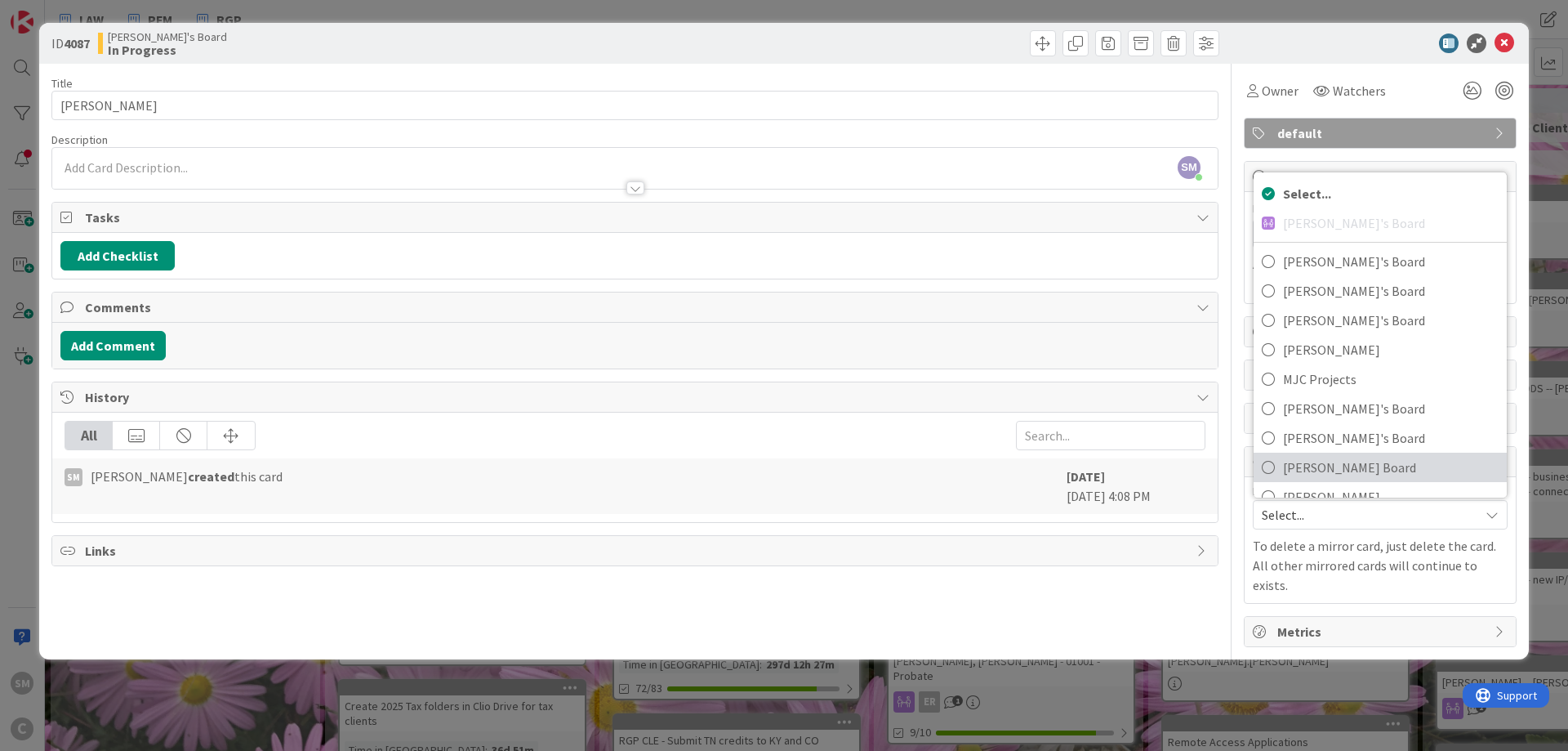
click at [1344, 472] on span "[PERSON_NAME] Board" at bounding box center [1391, 467] width 216 height 25
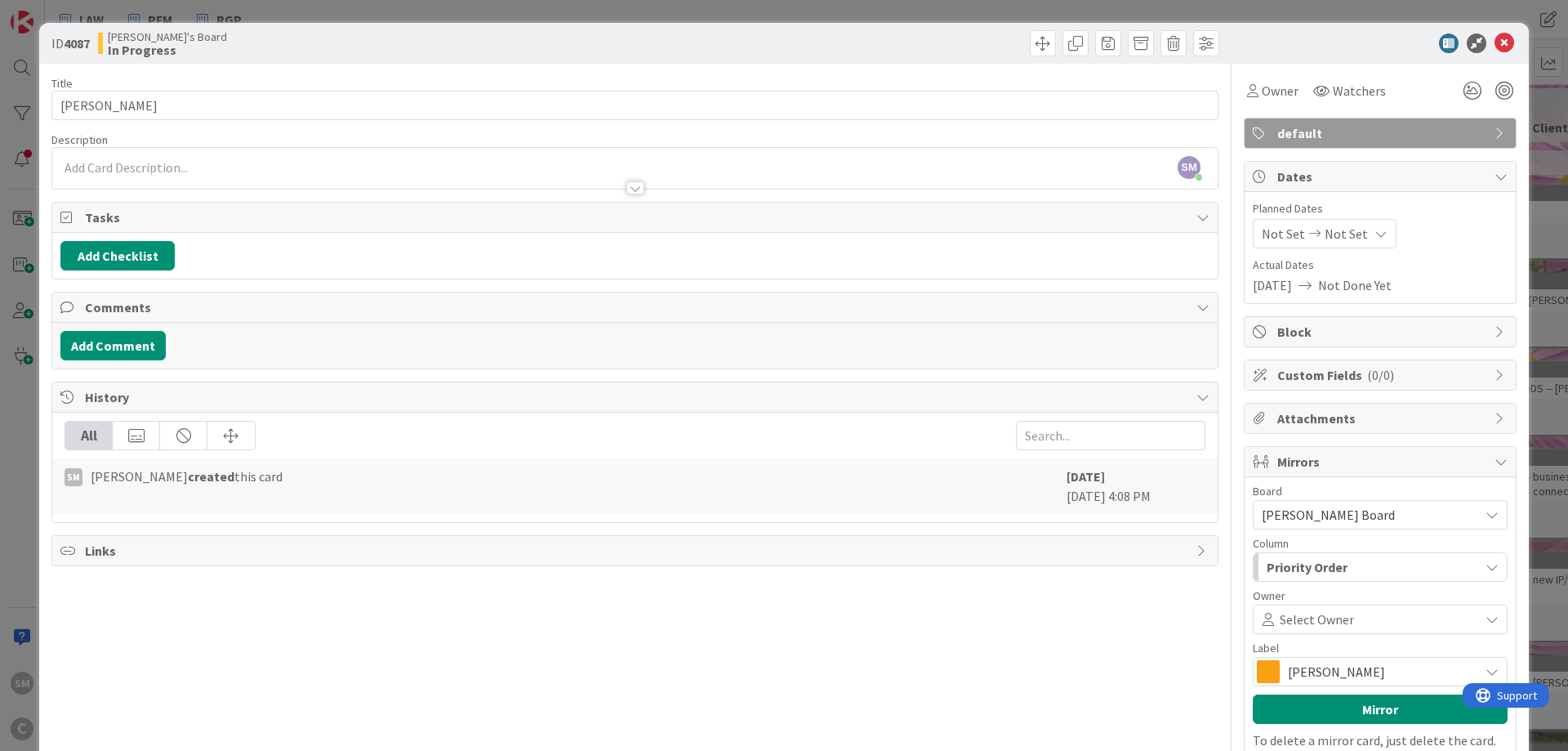
click at [1420, 556] on div "Priority Order" at bounding box center [1371, 566] width 216 height 26
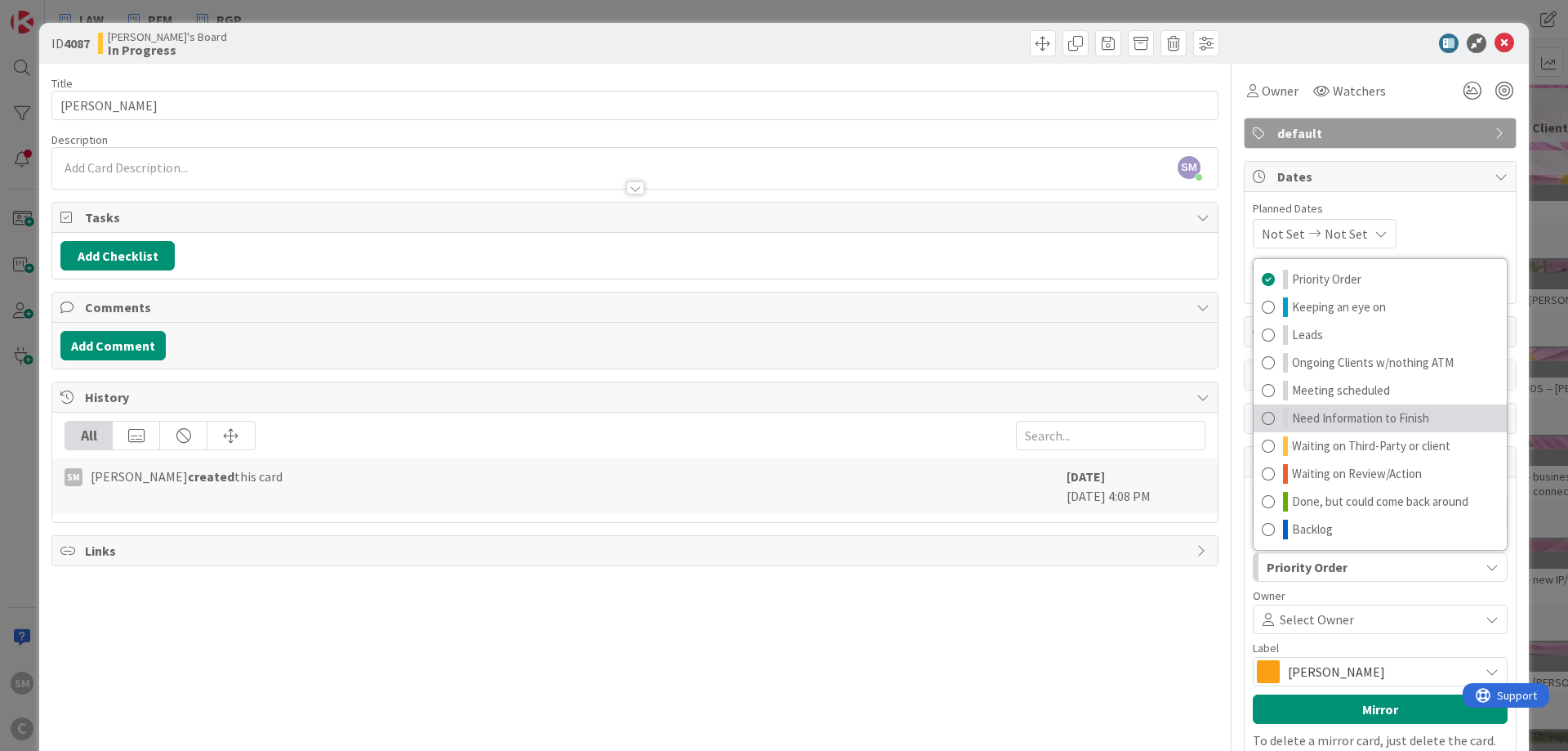
click at [1330, 422] on span "Need Information to Finish" at bounding box center [1360, 418] width 137 height 20
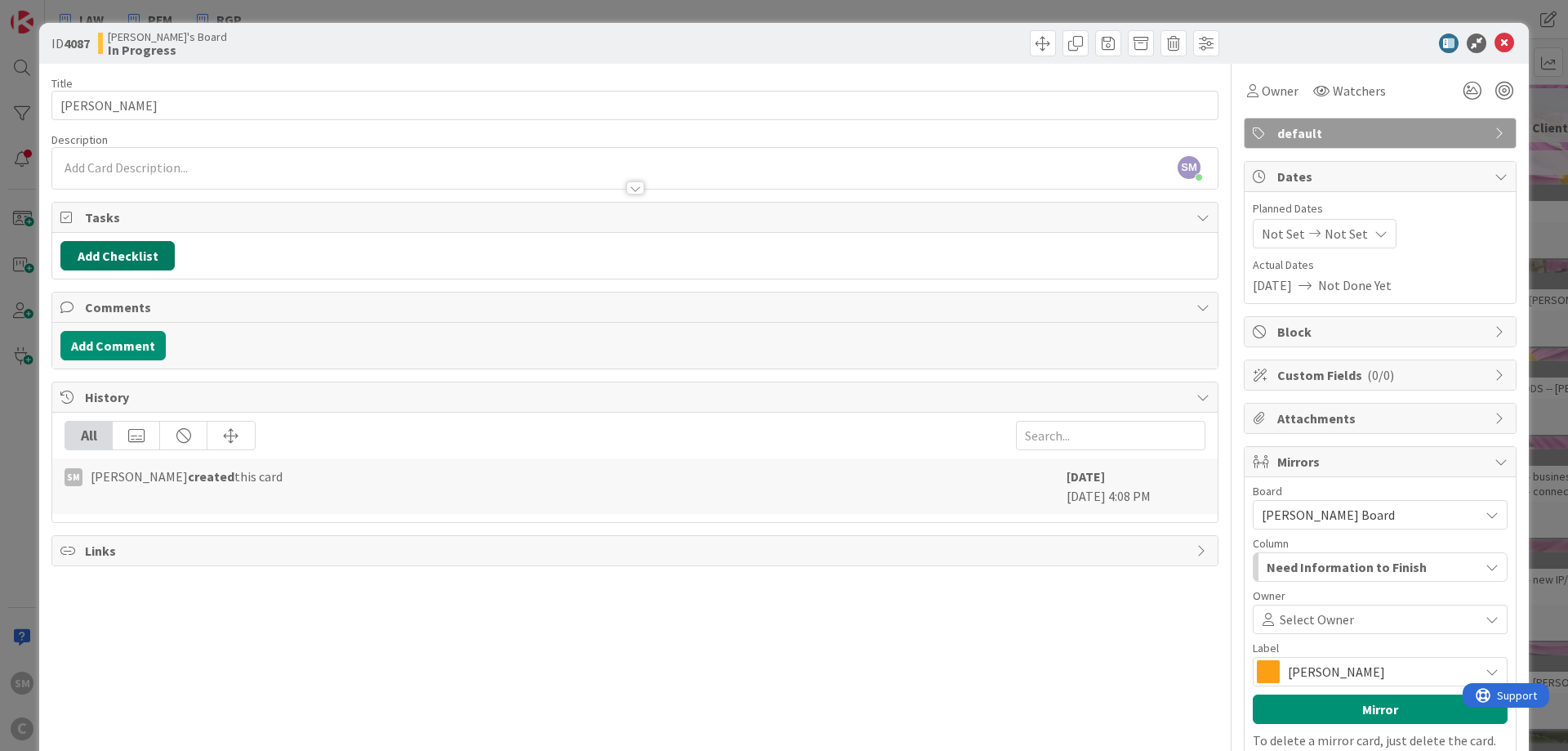
click at [144, 241] on button "Add Checklist" at bounding box center [117, 255] width 114 height 30
type input "Probate"
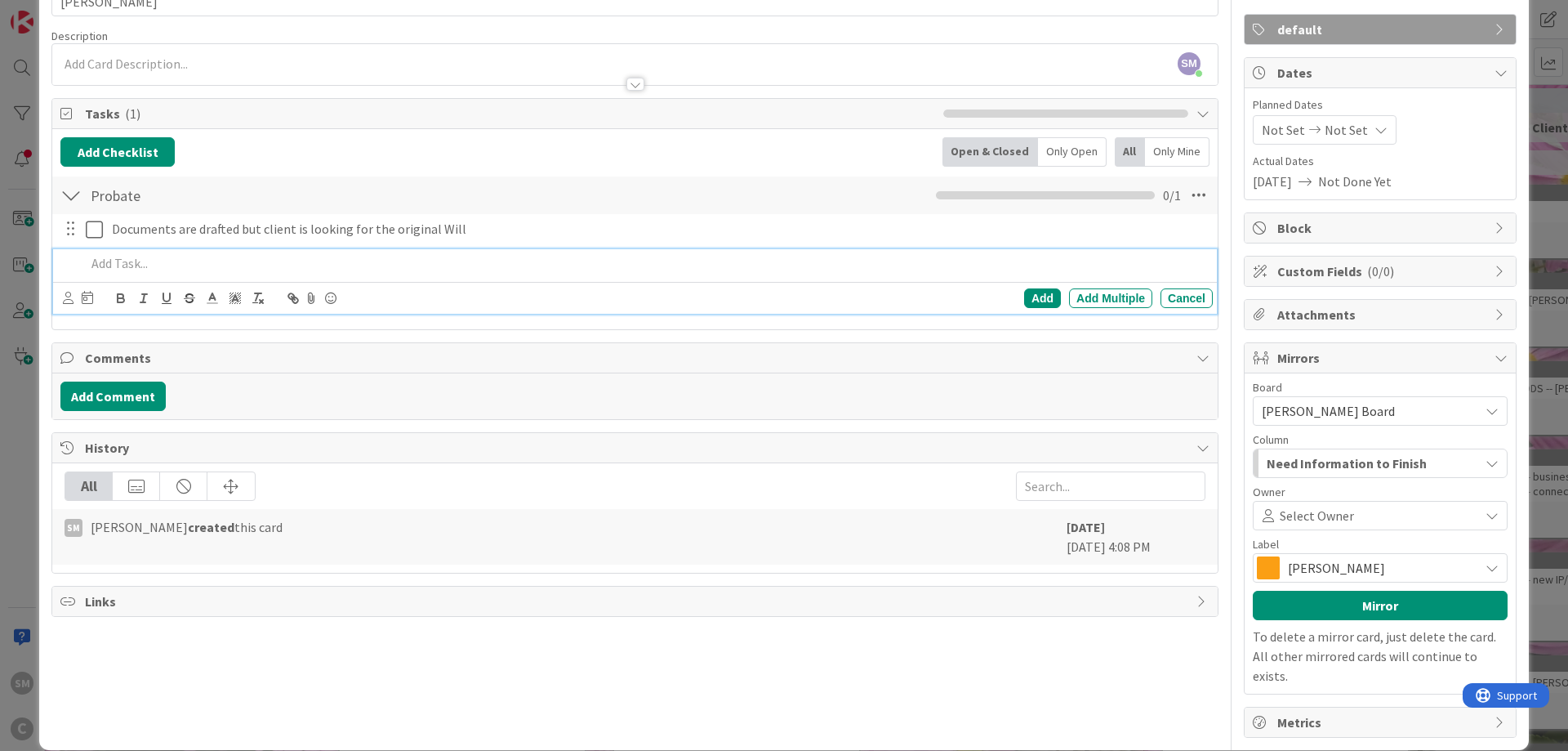
scroll to position [106, 0]
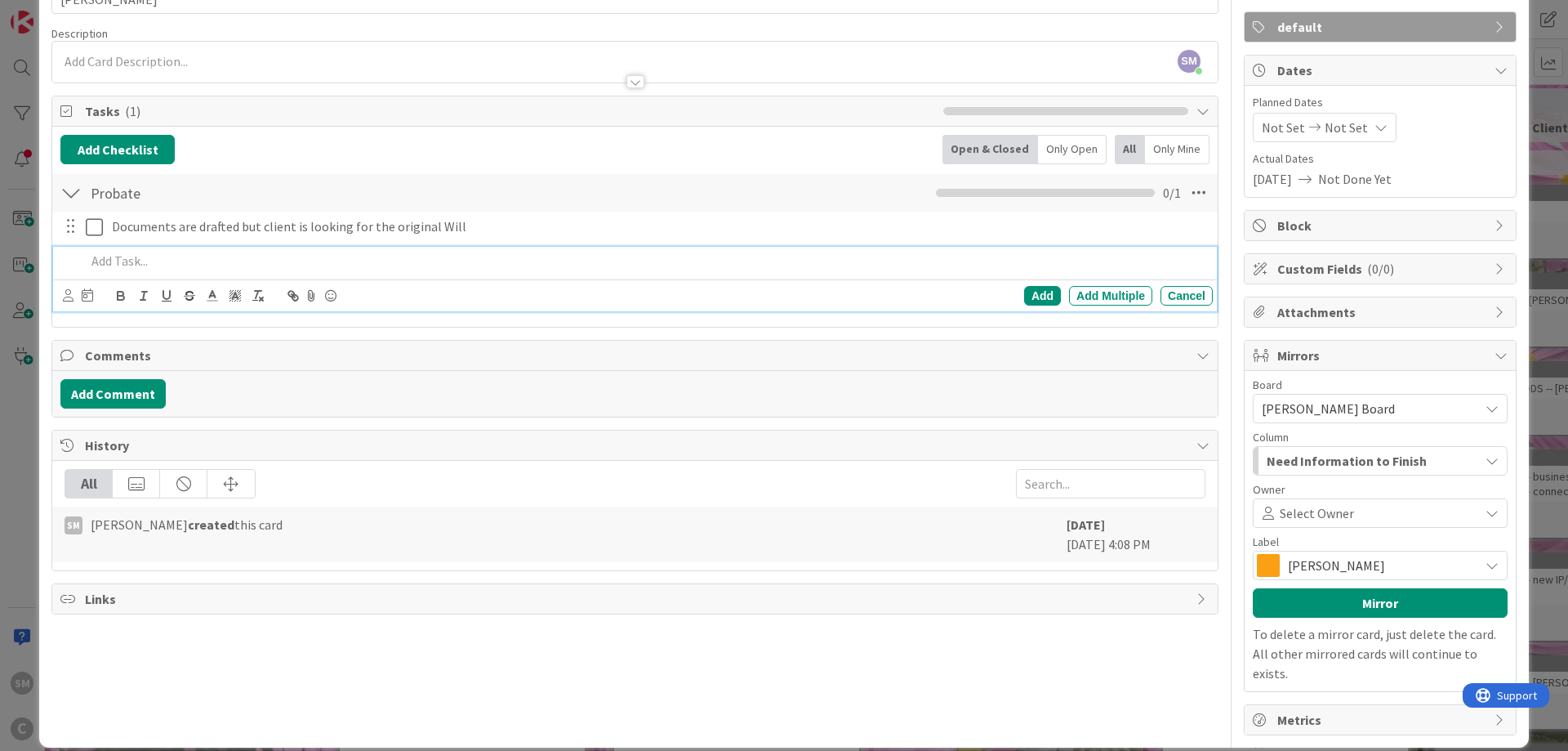
click at [1401, 572] on span "[PERSON_NAME]" at bounding box center [1378, 565] width 183 height 23
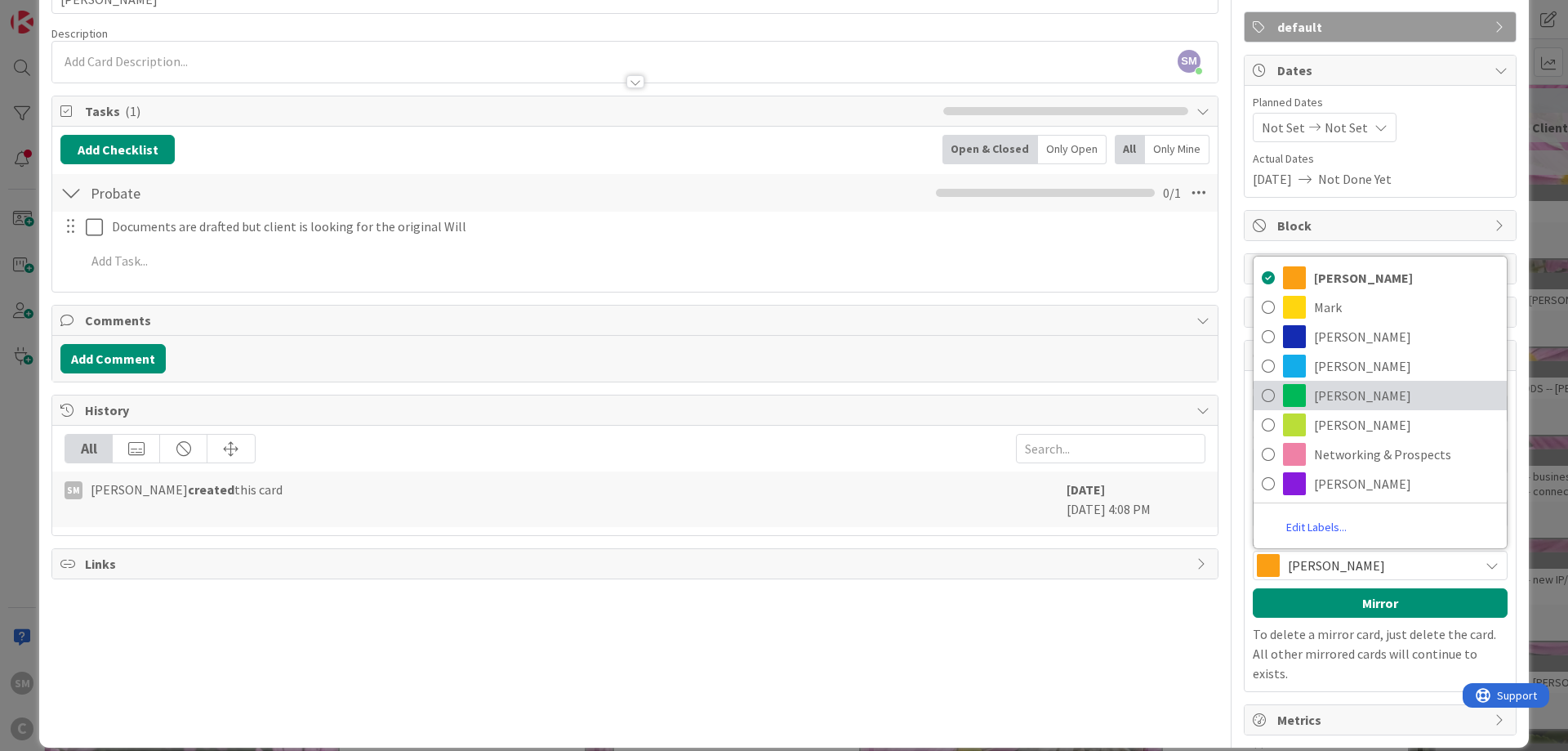
click at [1379, 385] on span "[PERSON_NAME]" at bounding box center [1406, 395] width 185 height 25
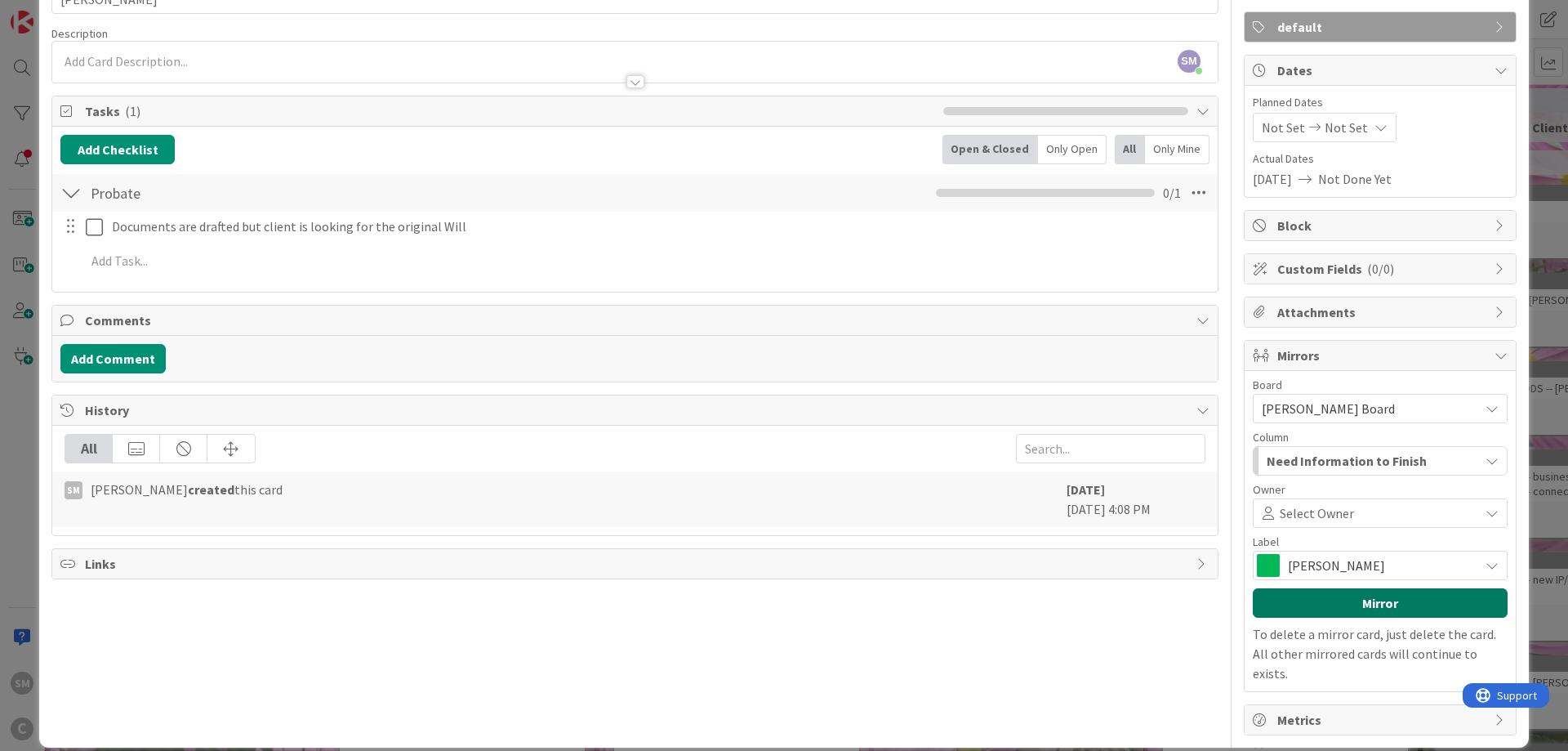
click at [1391, 600] on button "Mirror" at bounding box center [1380, 602] width 255 height 30
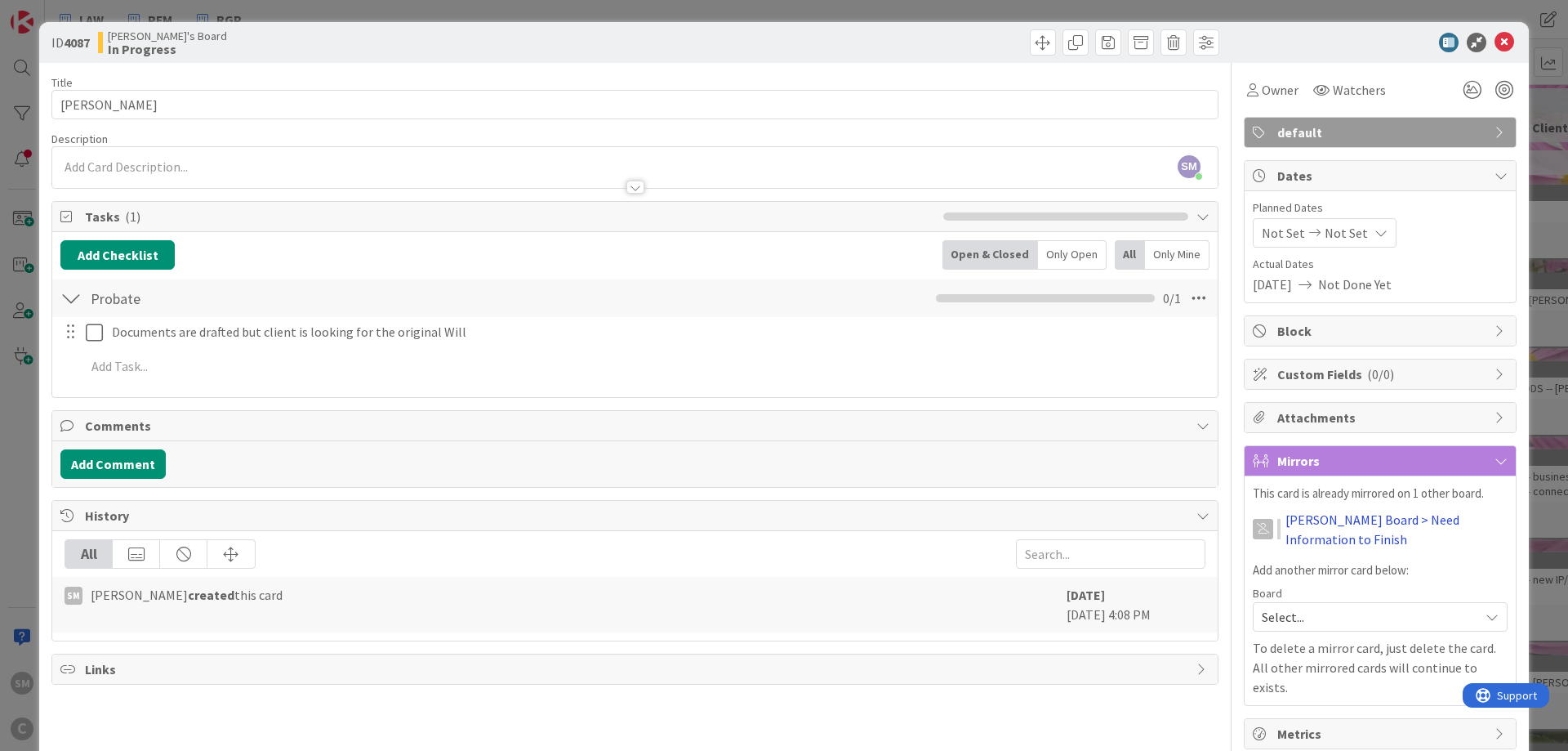
scroll to position [0, 0]
click at [1502, 48] on icon at bounding box center [1503, 43] width 20 height 20
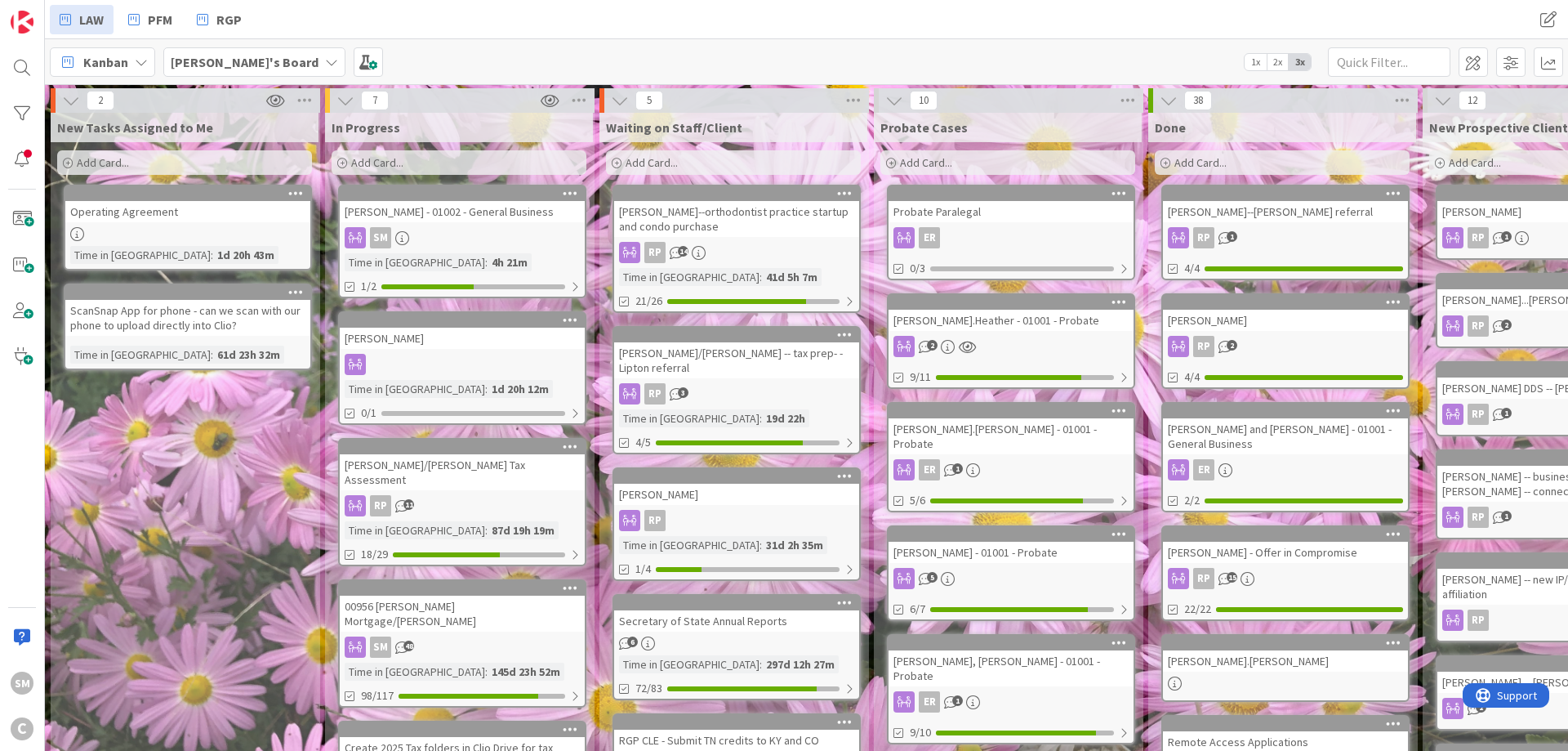
click at [209, 469] on div "New Tasks Assigned to Me Add Card... Operating Agreement Time in Column : 1d 20…" at bounding box center [185, 729] width 268 height 1232
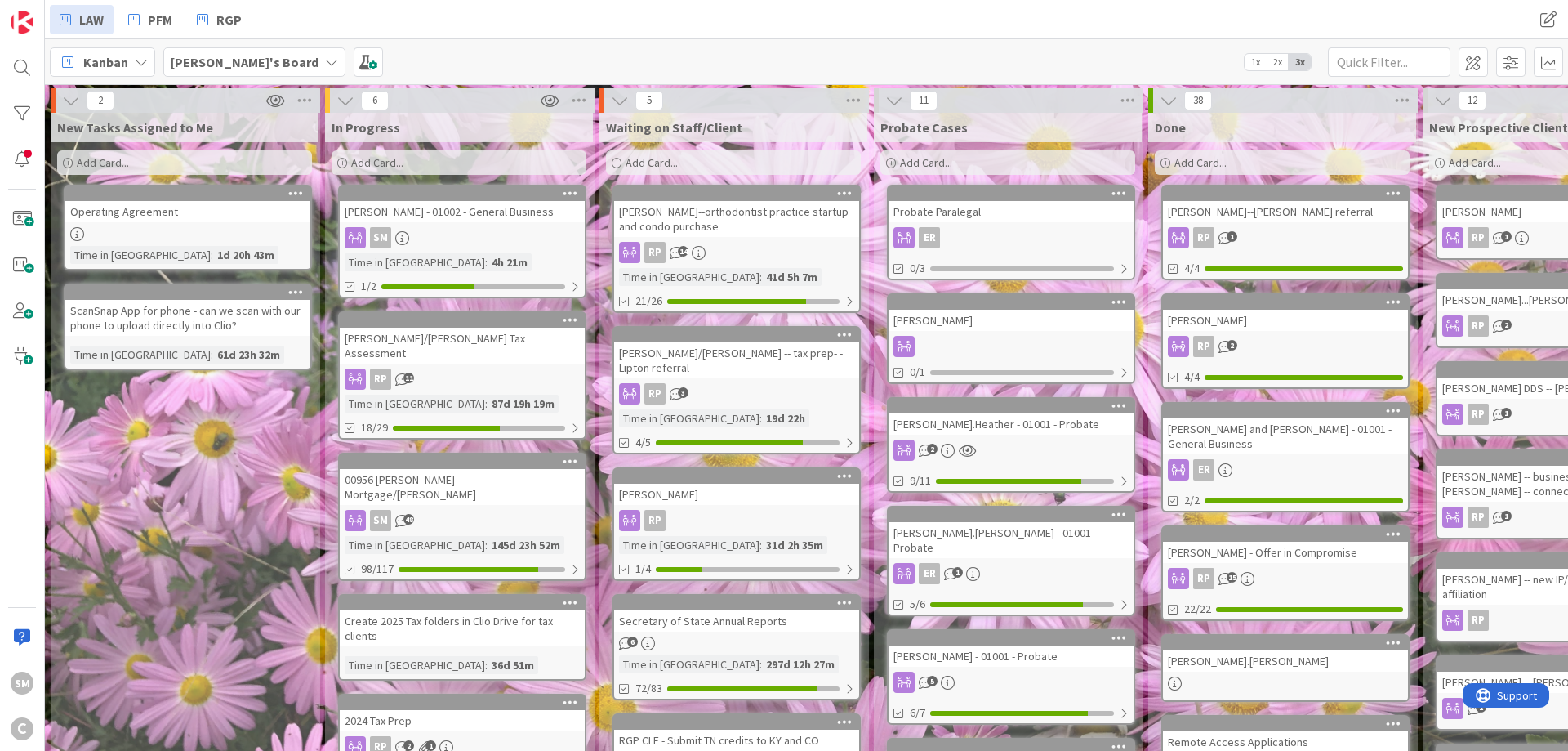
click at [203, 443] on div "New Tasks Assigned to Me Add Card... Operating Agreement Time in Column : 1d 20…" at bounding box center [185, 738] width 268 height 1251
